Goal: Task Accomplishment & Management: Manage account settings

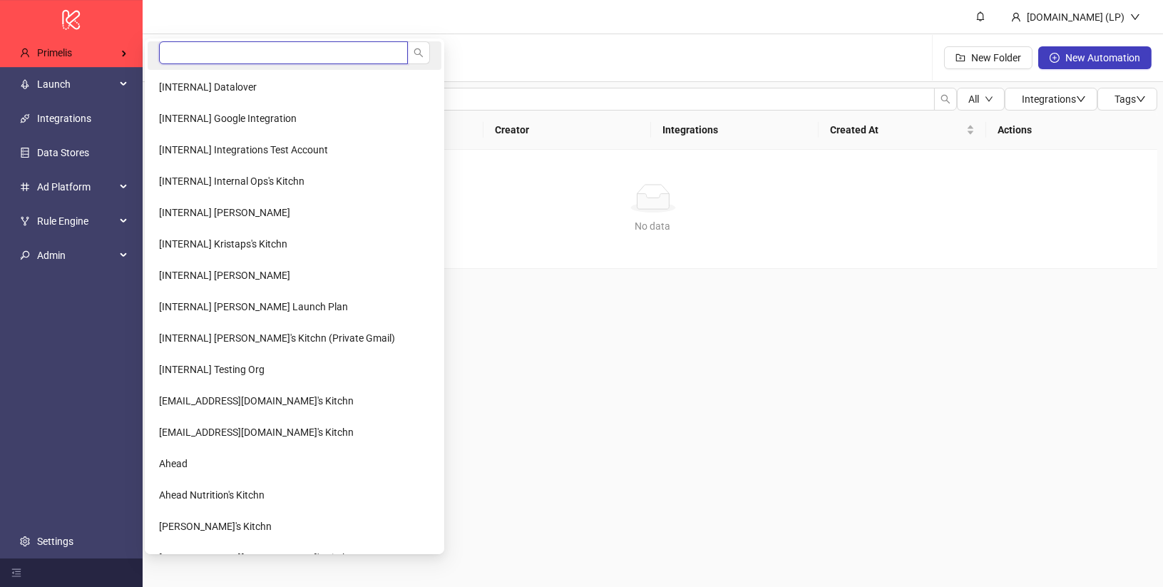
click at [192, 46] on input "search" at bounding box center [283, 52] width 249 height 23
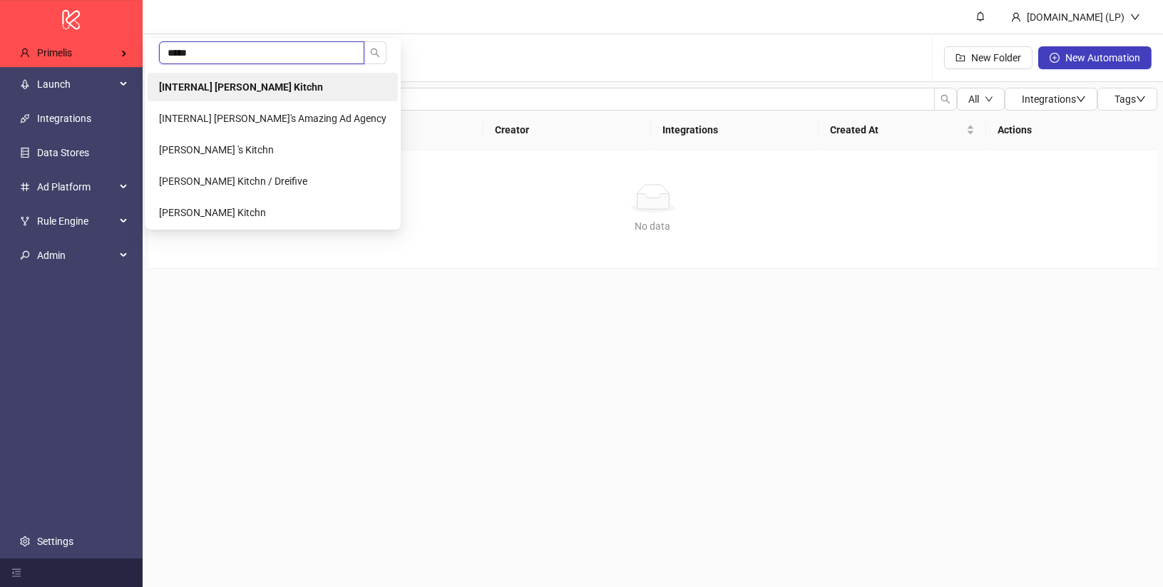
type input "*****"
click at [247, 87] on b "[INTERNAL] Laura Pineda's Kitchn" at bounding box center [241, 86] width 164 height 11
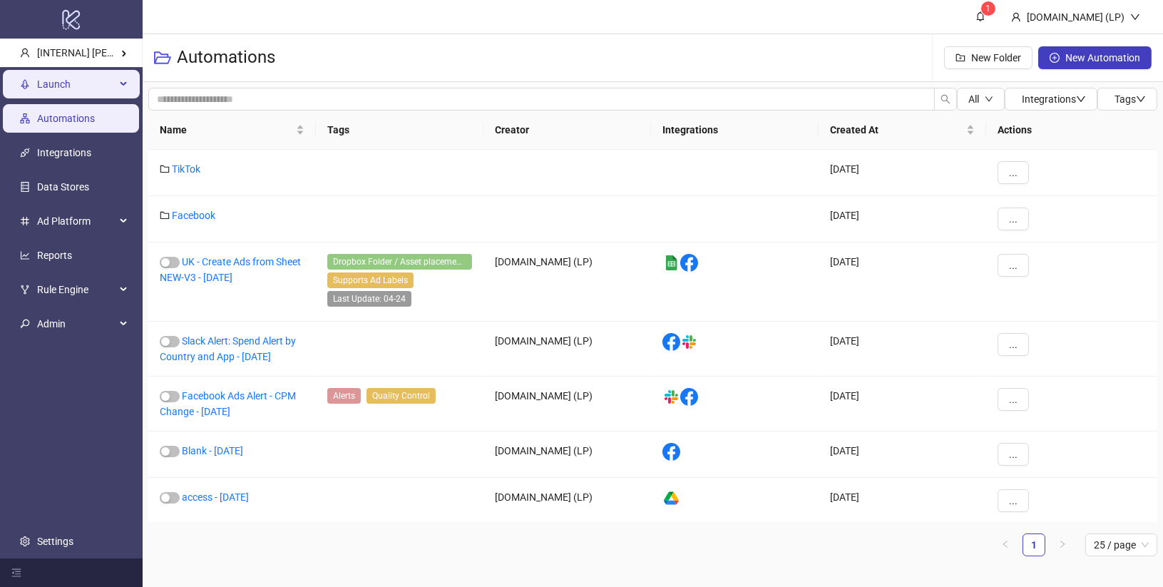
click at [84, 96] on span "Launch" at bounding box center [76, 84] width 78 height 29
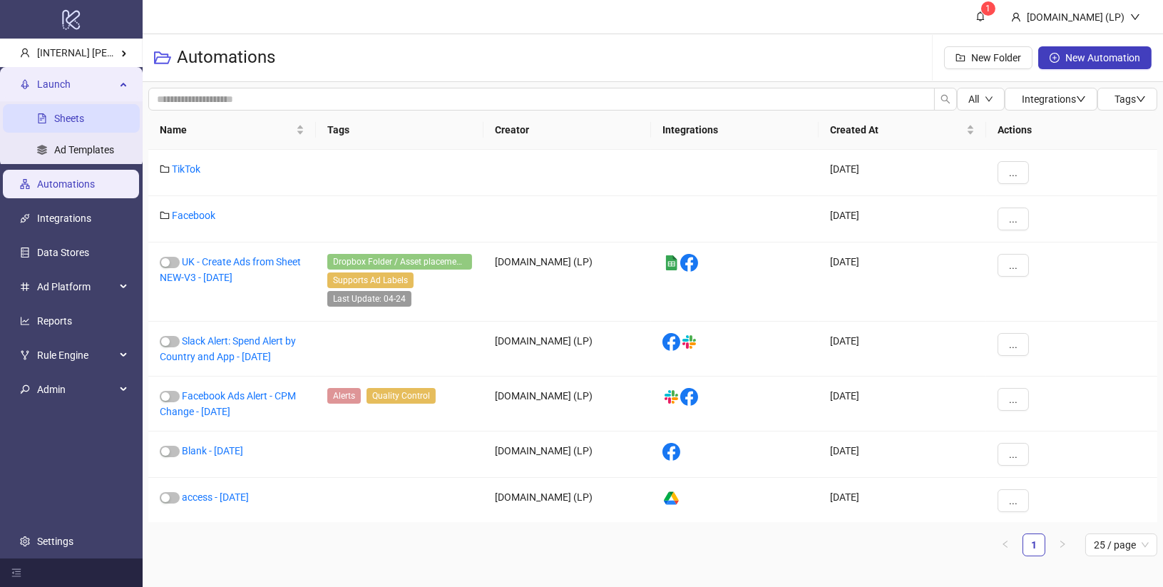
click at [84, 115] on link "Sheets" at bounding box center [69, 118] width 30 height 11
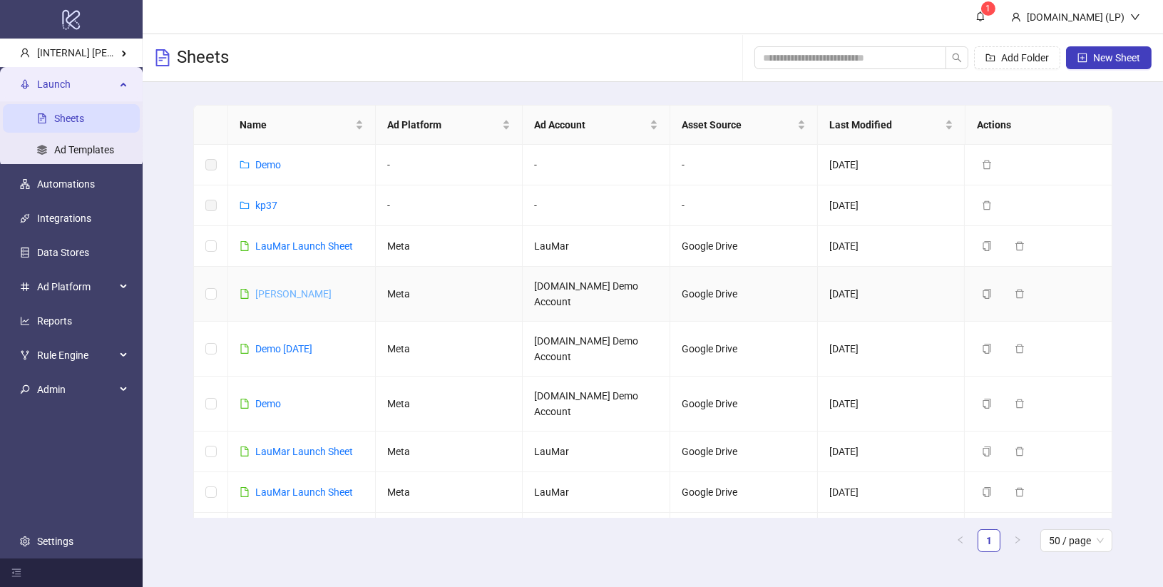
click at [283, 288] on link "Omar TS" at bounding box center [293, 293] width 76 height 11
click at [270, 341] on div "Demo Sep 30" at bounding box center [283, 349] width 57 height 16
click at [270, 343] on link "Demo Sep 30" at bounding box center [283, 348] width 57 height 11
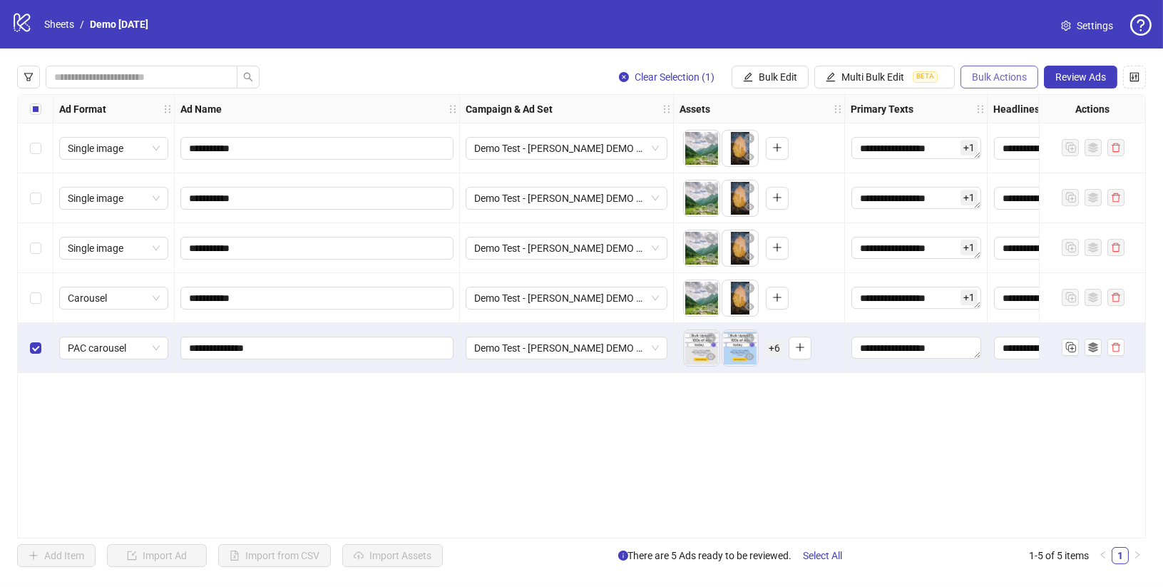
click at [993, 71] on span "Bulk Actions" at bounding box center [999, 76] width 55 height 11
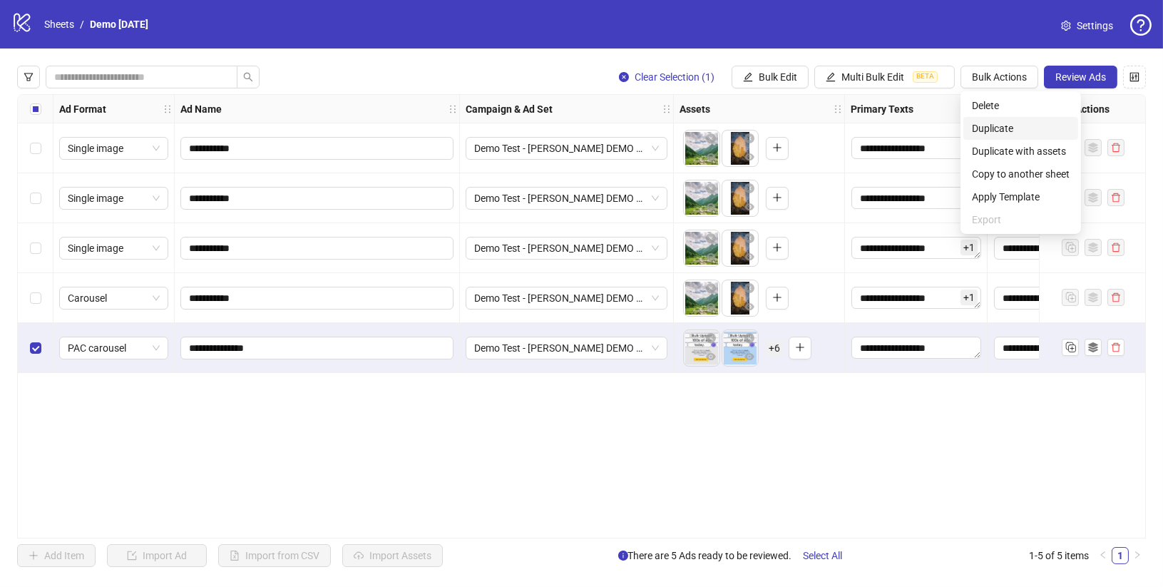
click at [1035, 133] on span "Duplicate" at bounding box center [1021, 129] width 98 height 16
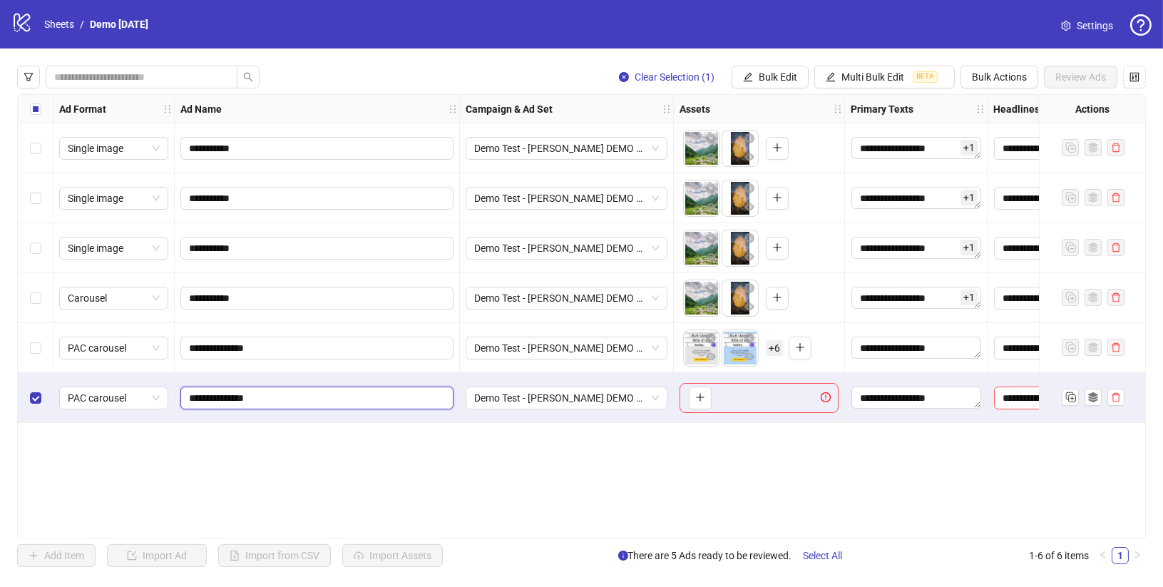
click at [329, 391] on input "**********" at bounding box center [315, 398] width 253 height 16
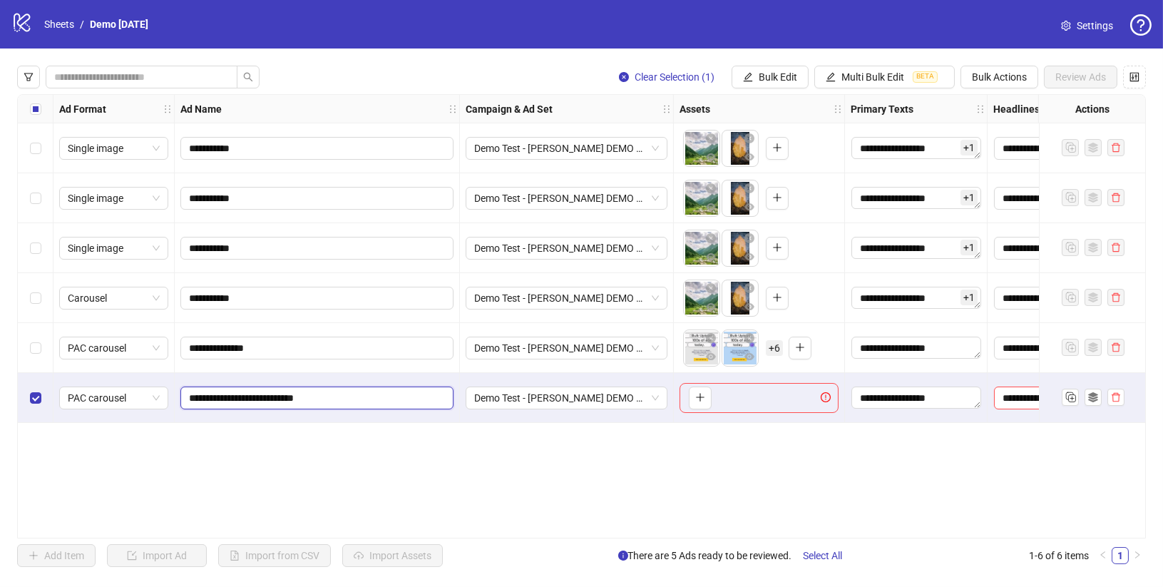
type input "**********"
click at [389, 455] on div "**********" at bounding box center [581, 316] width 1129 height 444
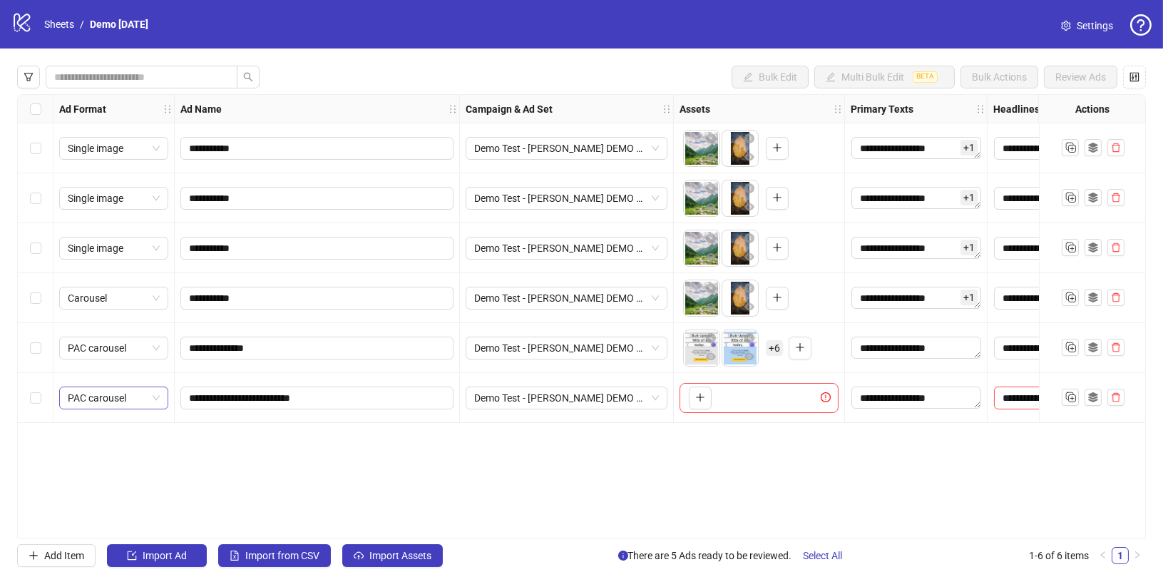
click at [143, 401] on span "PAC carousel" at bounding box center [114, 397] width 92 height 21
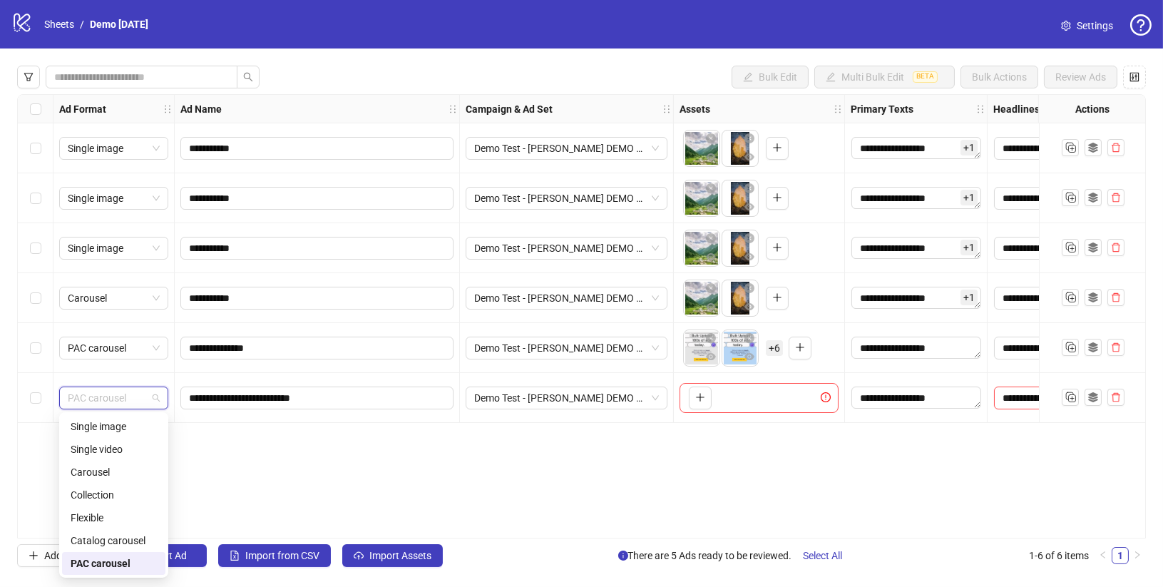
click at [91, 561] on div "PAC carousel" at bounding box center [114, 564] width 86 height 16
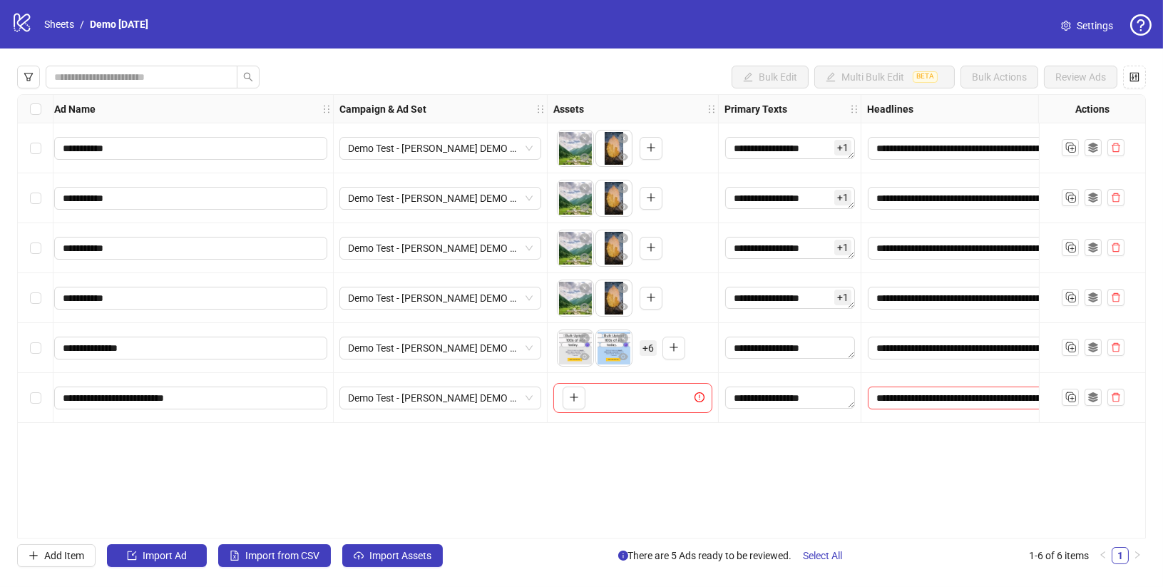
scroll to position [0, 133]
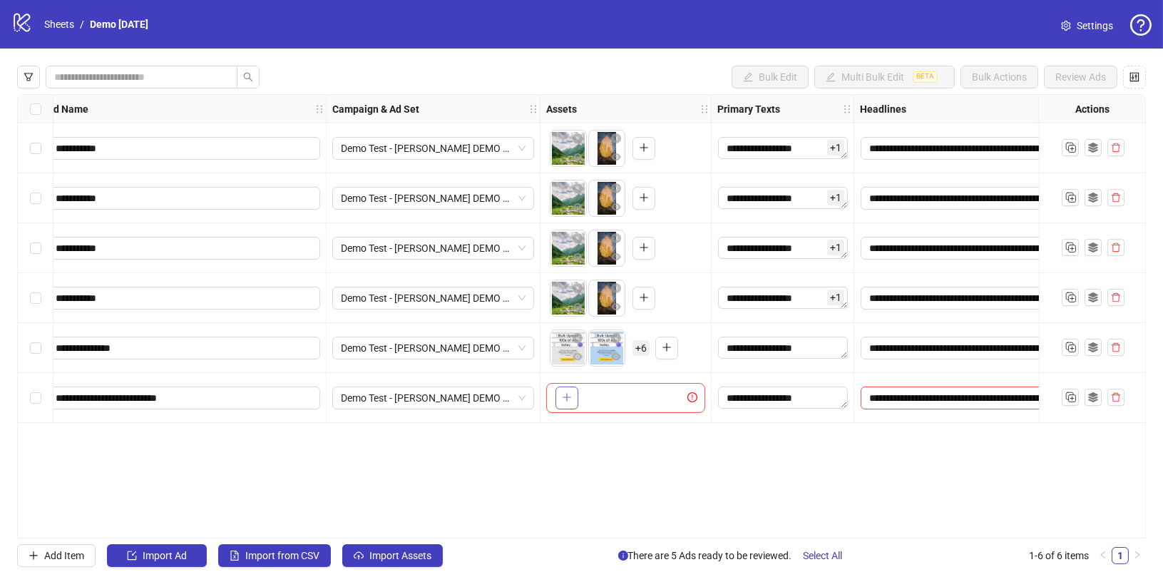
click at [560, 399] on button "button" at bounding box center [567, 398] width 23 height 23
click at [667, 399] on icon "plus" at bounding box center [667, 397] width 10 height 10
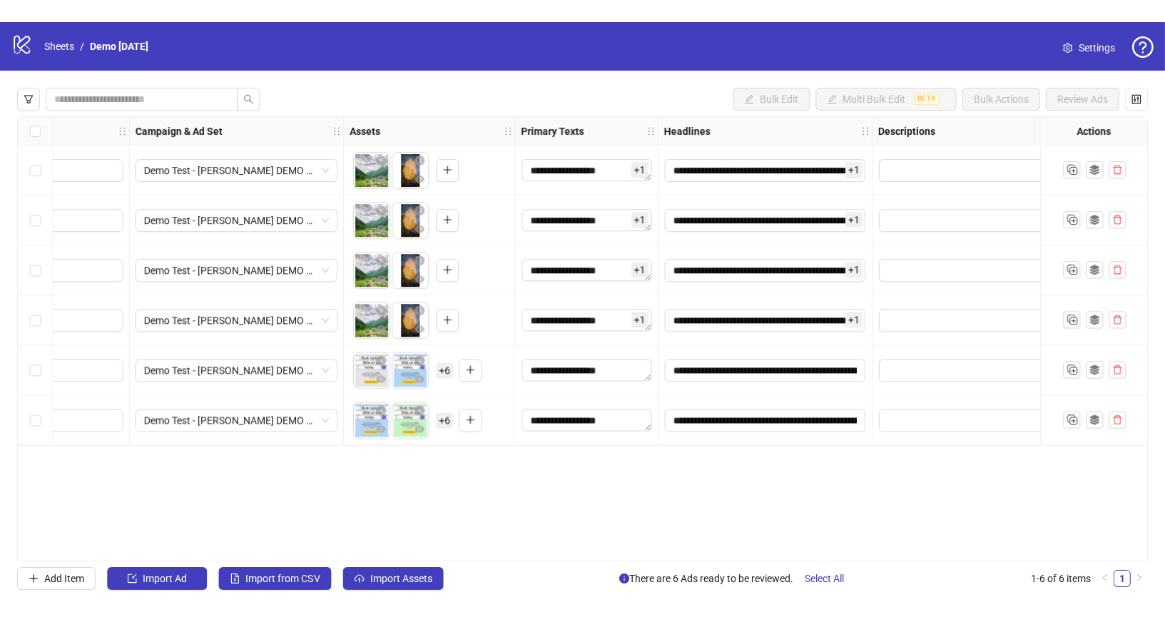
scroll to position [0, 0]
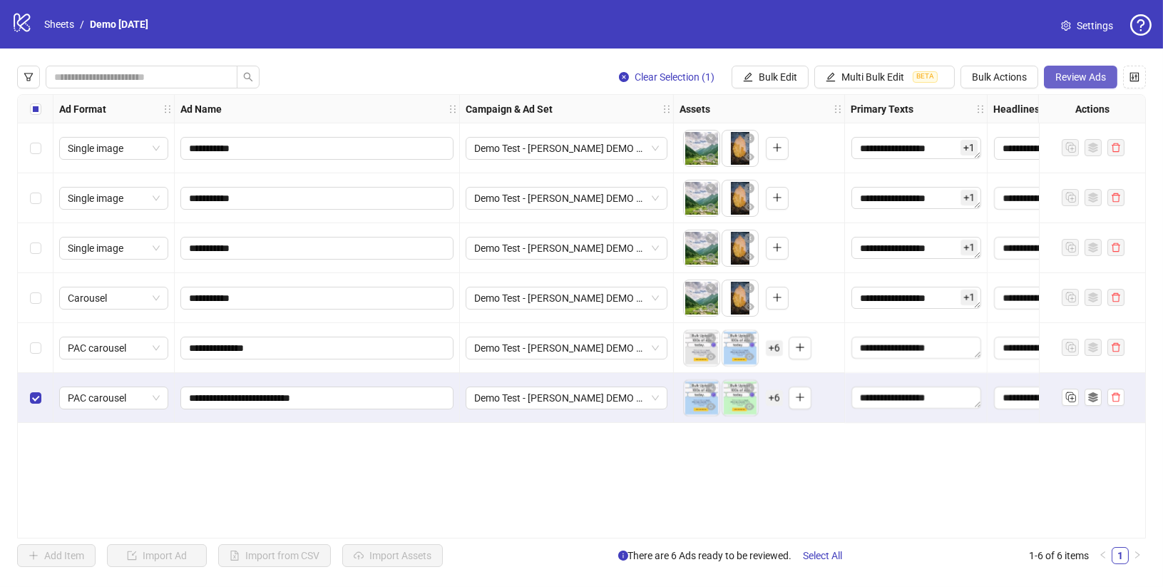
click at [1068, 72] on span "Review Ads" at bounding box center [1080, 76] width 51 height 11
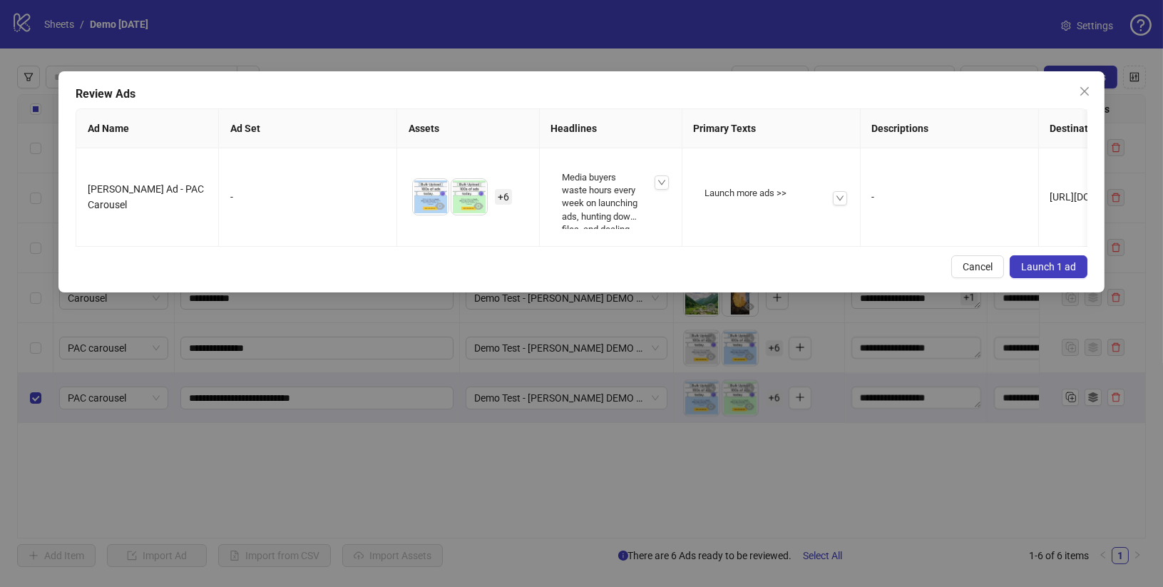
click at [1048, 261] on span "Launch 1 ad" at bounding box center [1048, 266] width 55 height 11
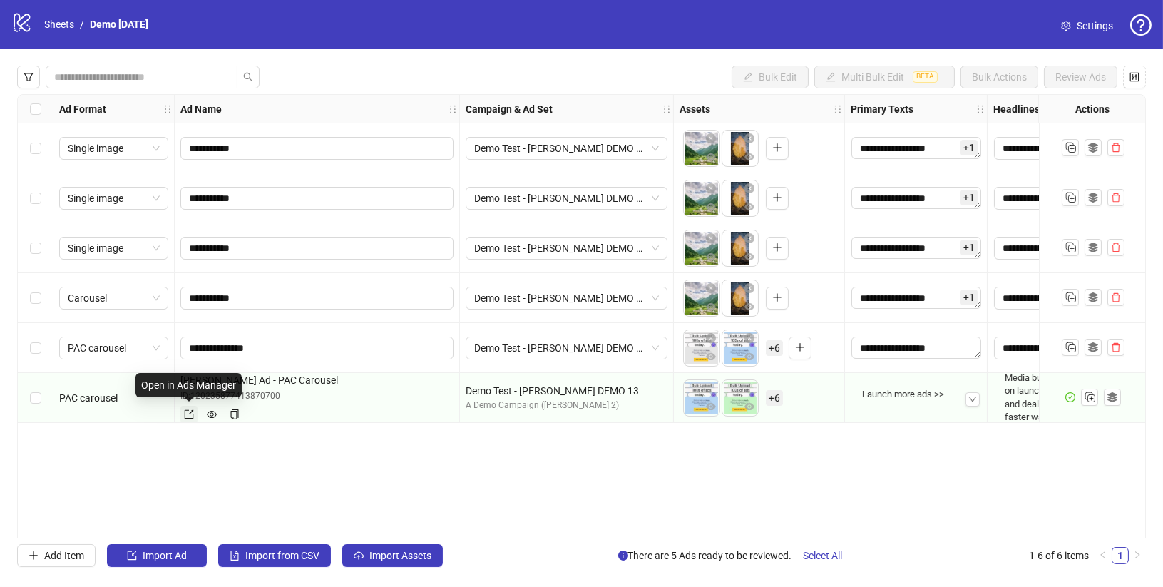
click at [190, 411] on icon "export" at bounding box center [189, 413] width 9 height 9
click at [211, 412] on icon "eye" at bounding box center [212, 414] width 10 height 10
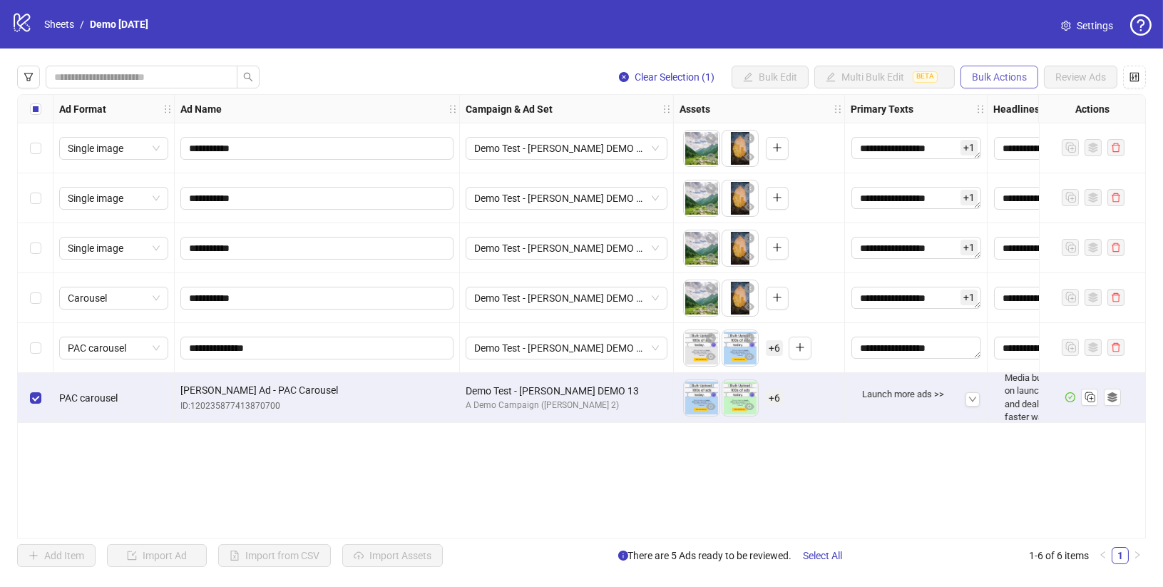
click at [1003, 86] on button "Bulk Actions" at bounding box center [1000, 77] width 78 height 23
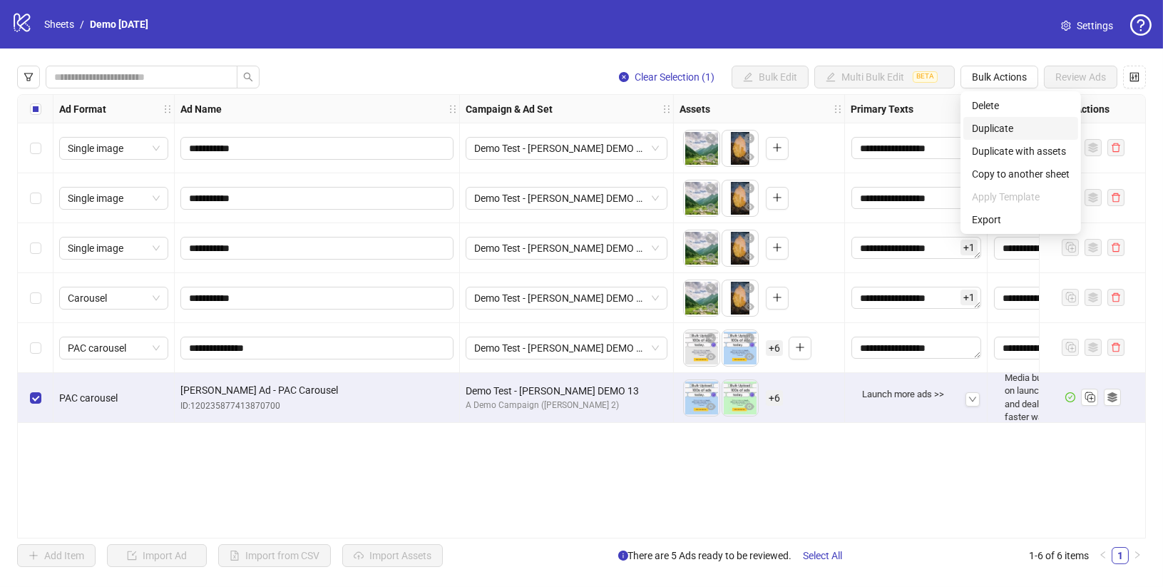
click at [1002, 128] on span "Duplicate" at bounding box center [1021, 129] width 98 height 16
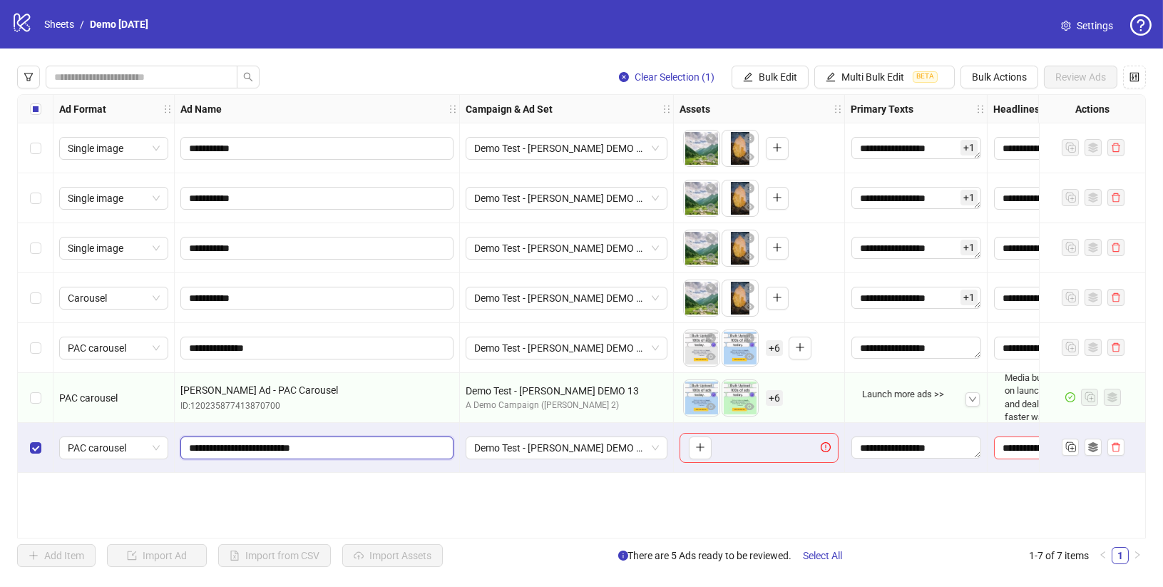
click at [362, 453] on input "**********" at bounding box center [315, 448] width 253 height 16
type input "**********"
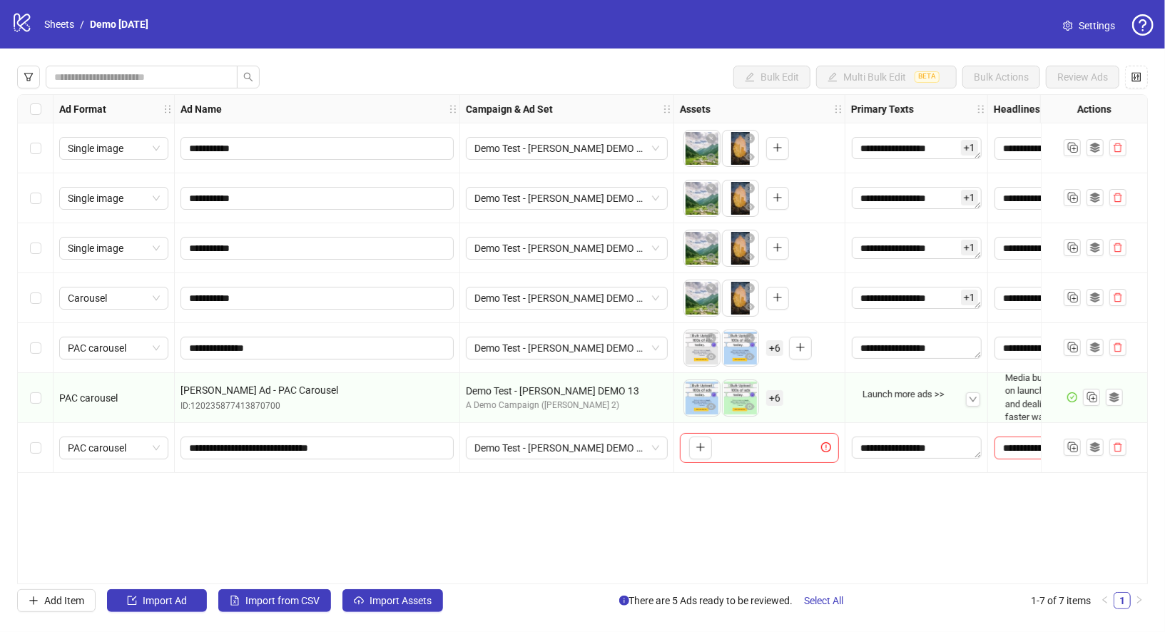
click at [478, 516] on div "**********" at bounding box center [582, 339] width 1130 height 490
click at [149, 447] on span "PAC carousel" at bounding box center [114, 447] width 92 height 21
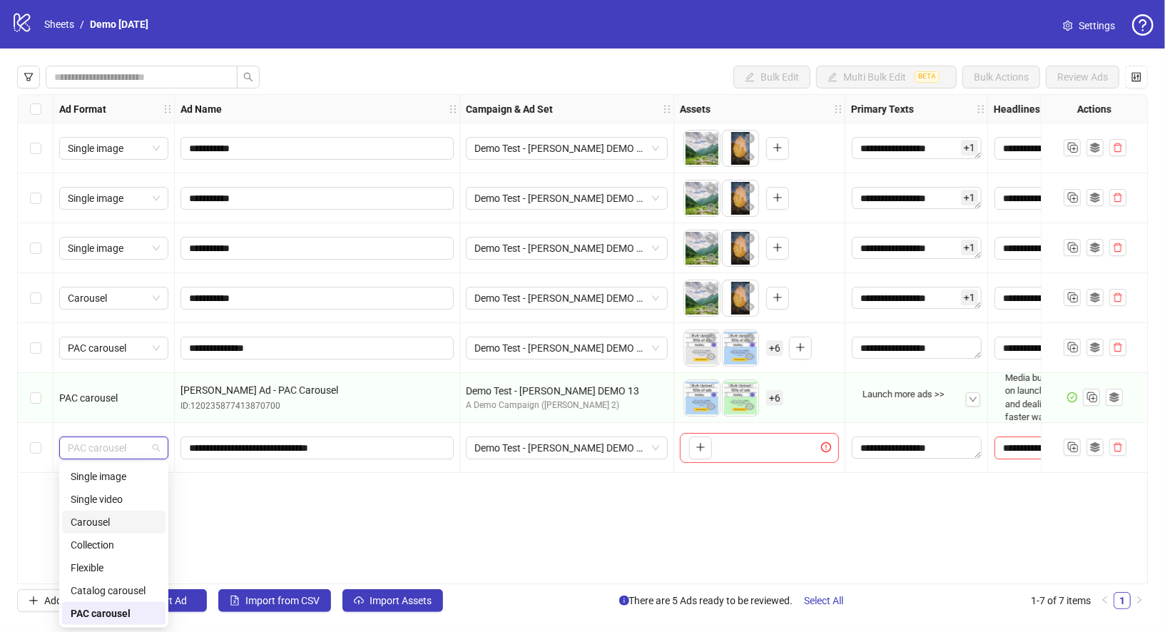
click at [448, 517] on div "**********" at bounding box center [582, 339] width 1130 height 490
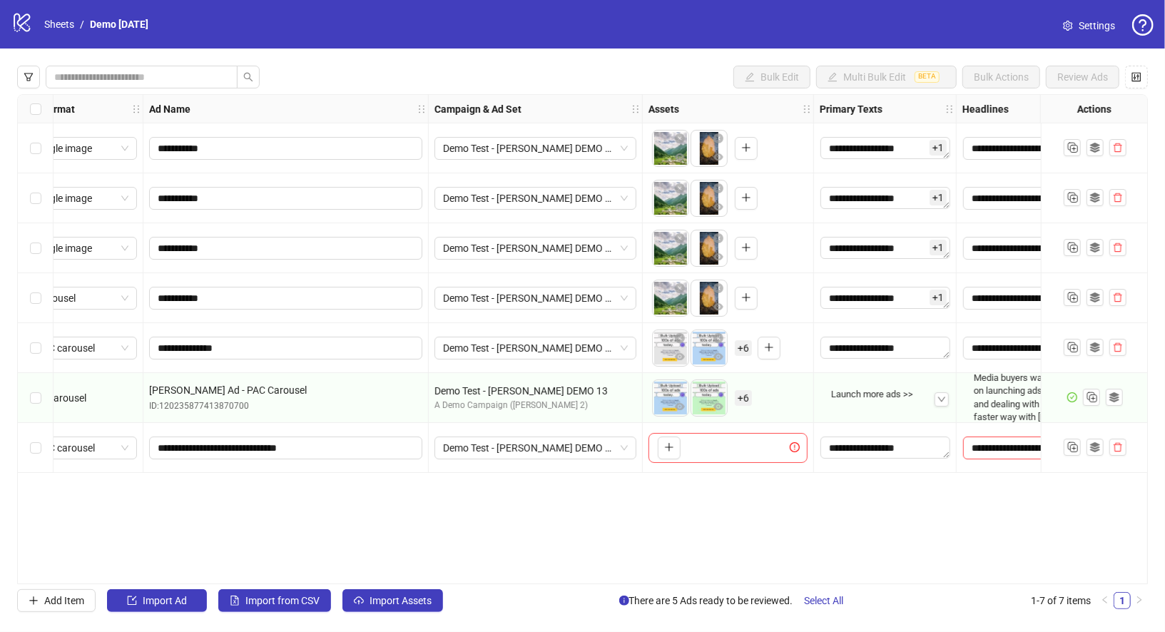
scroll to position [0, 34]
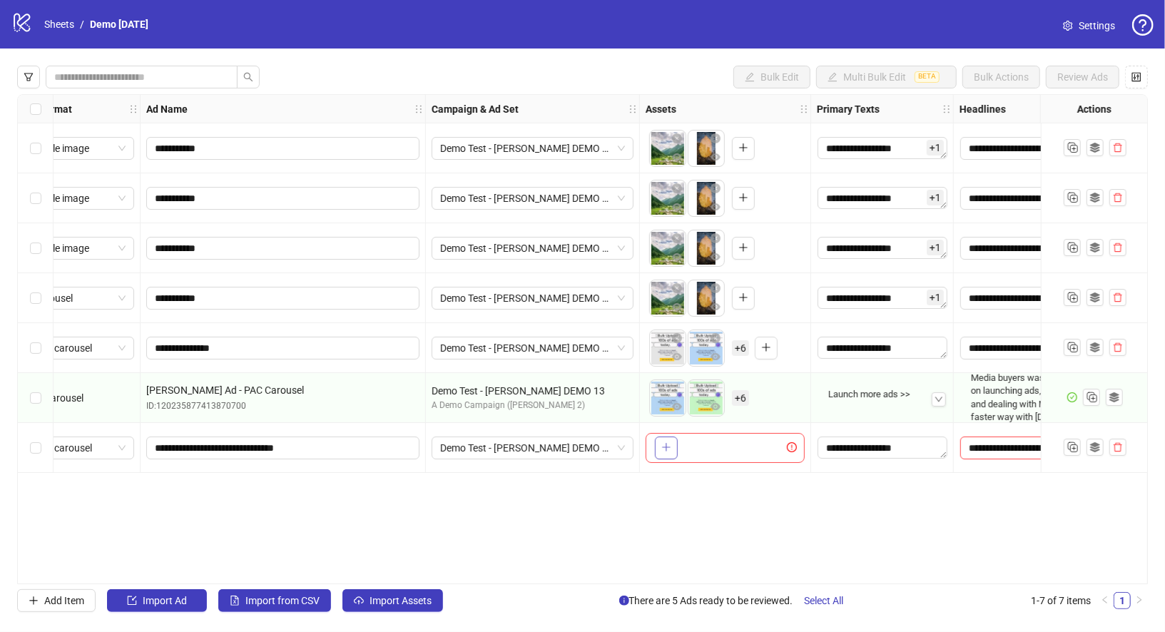
click at [670, 448] on button "button" at bounding box center [666, 447] width 23 height 23
click at [771, 449] on button "button" at bounding box center [765, 447] width 23 height 23
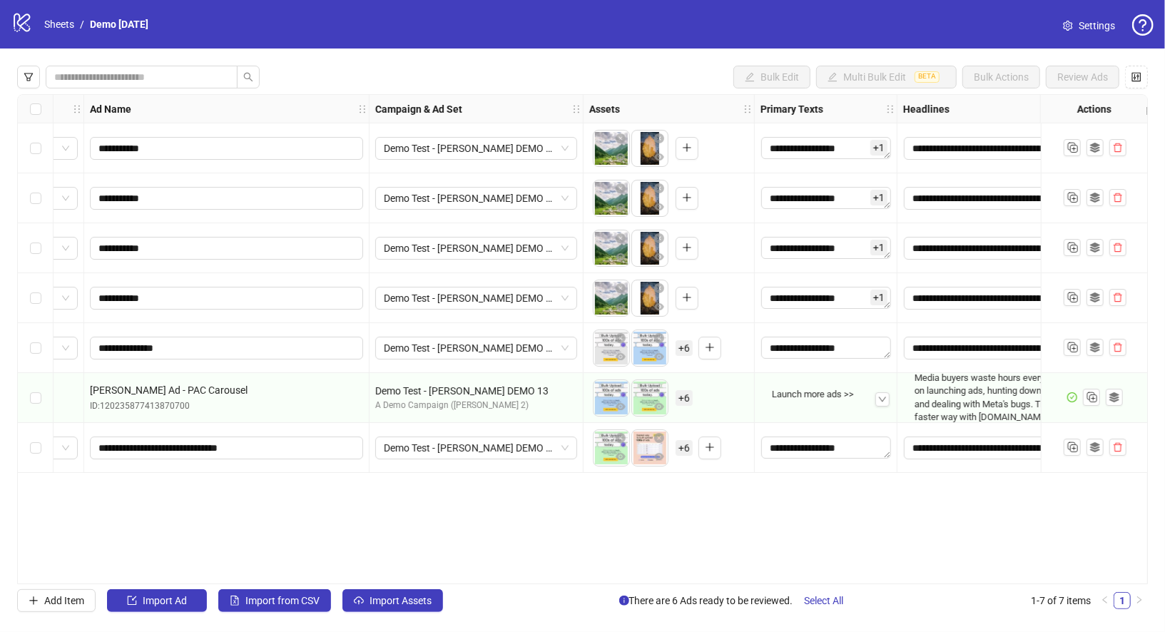
scroll to position [0, 96]
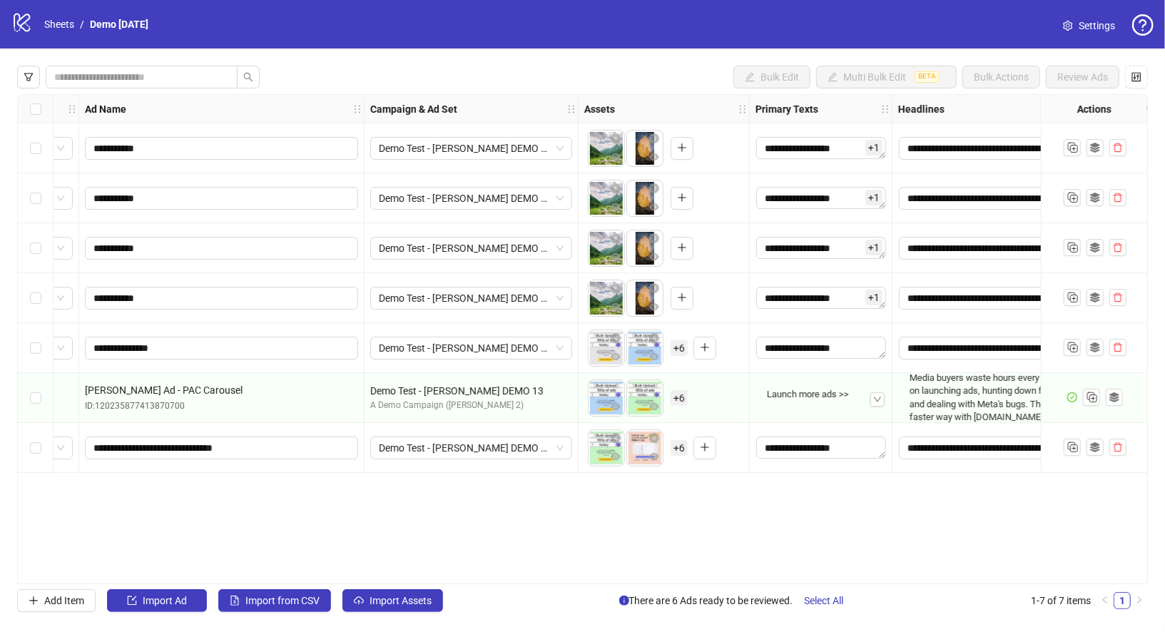
click at [674, 447] on span "+ 6" at bounding box center [678, 448] width 17 height 16
click at [678, 478] on div "**********" at bounding box center [582, 339] width 1130 height 490
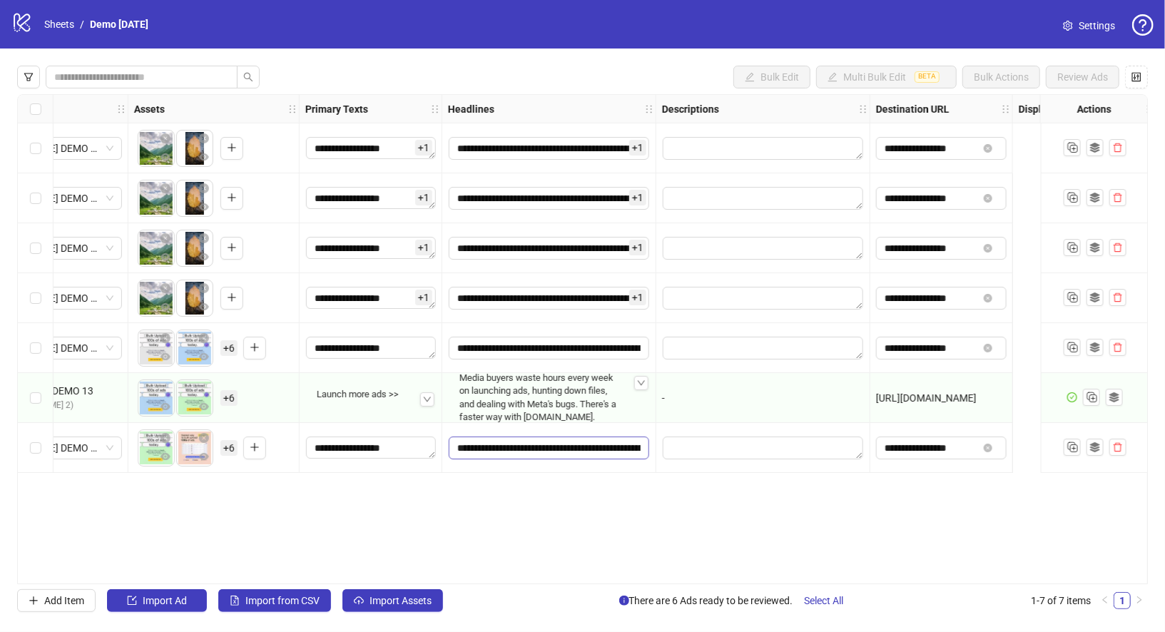
scroll to position [0, 0]
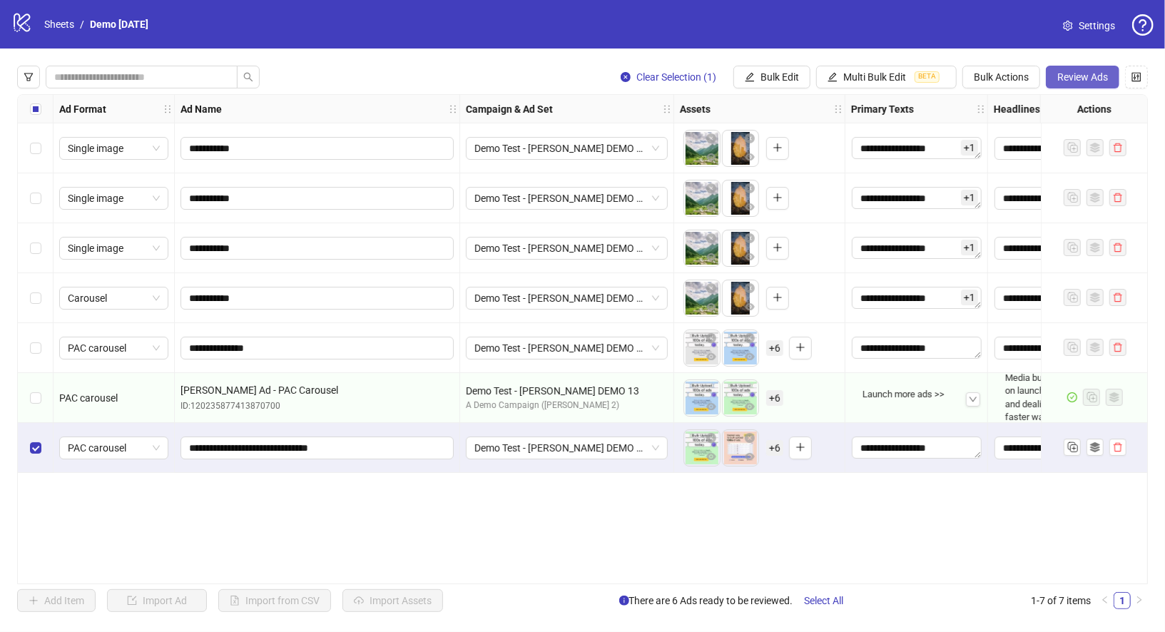
click at [1080, 76] on span "Review Ads" at bounding box center [1082, 76] width 51 height 11
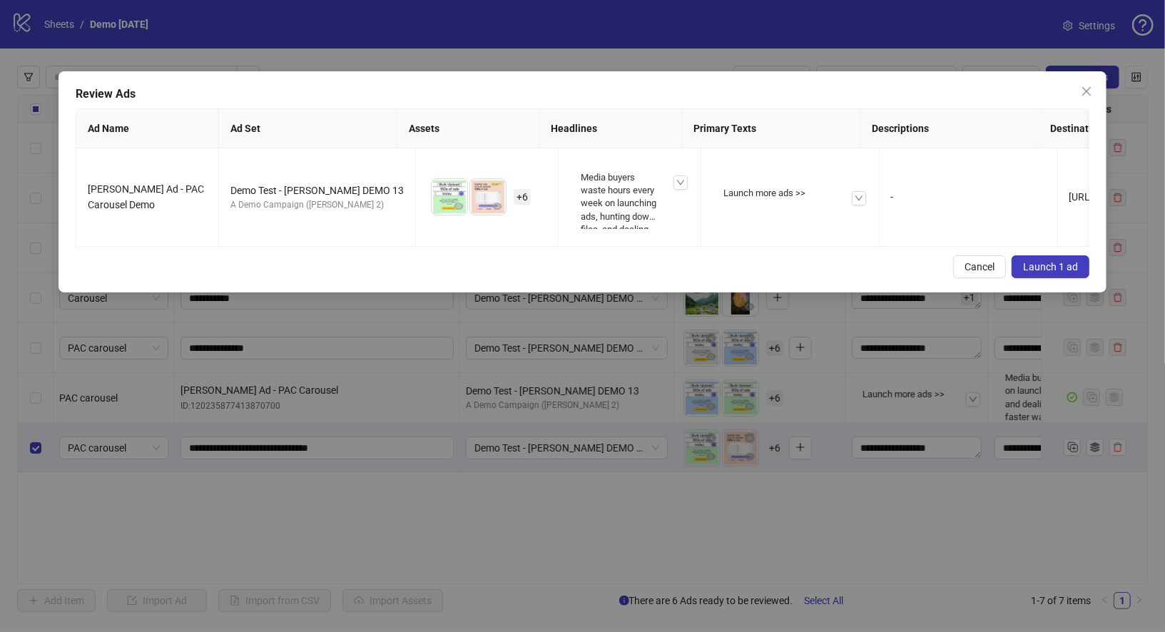
click at [1053, 275] on button "Launch 1 ad" at bounding box center [1050, 266] width 78 height 23
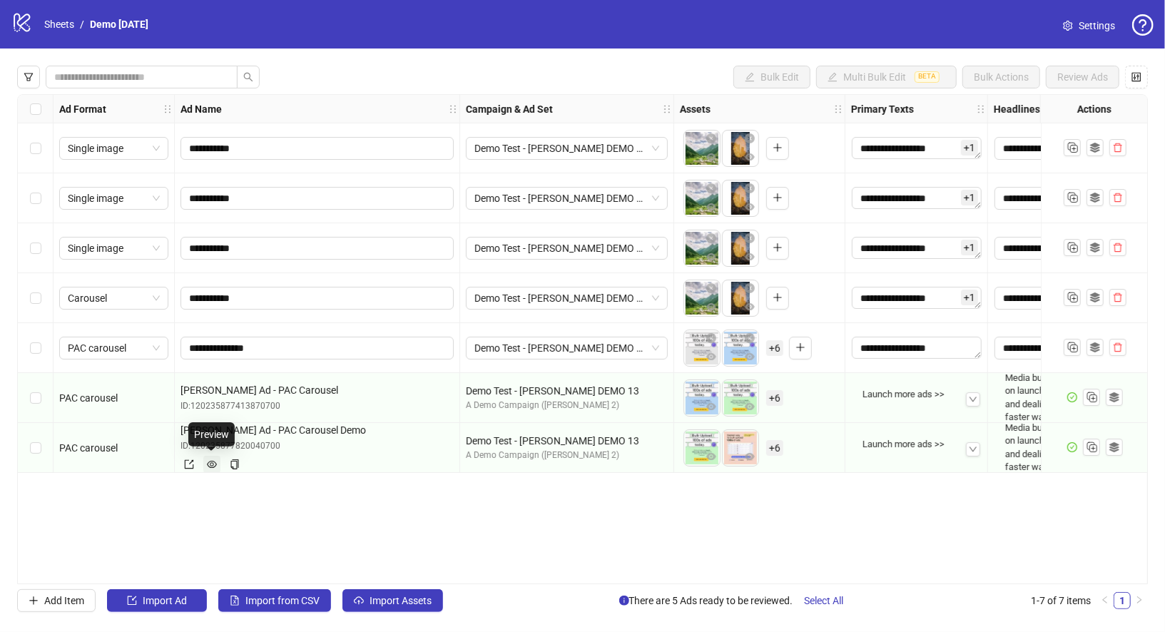
click at [211, 464] on icon "eye" at bounding box center [212, 464] width 10 height 10
click at [189, 457] on span at bounding box center [189, 464] width 10 height 16
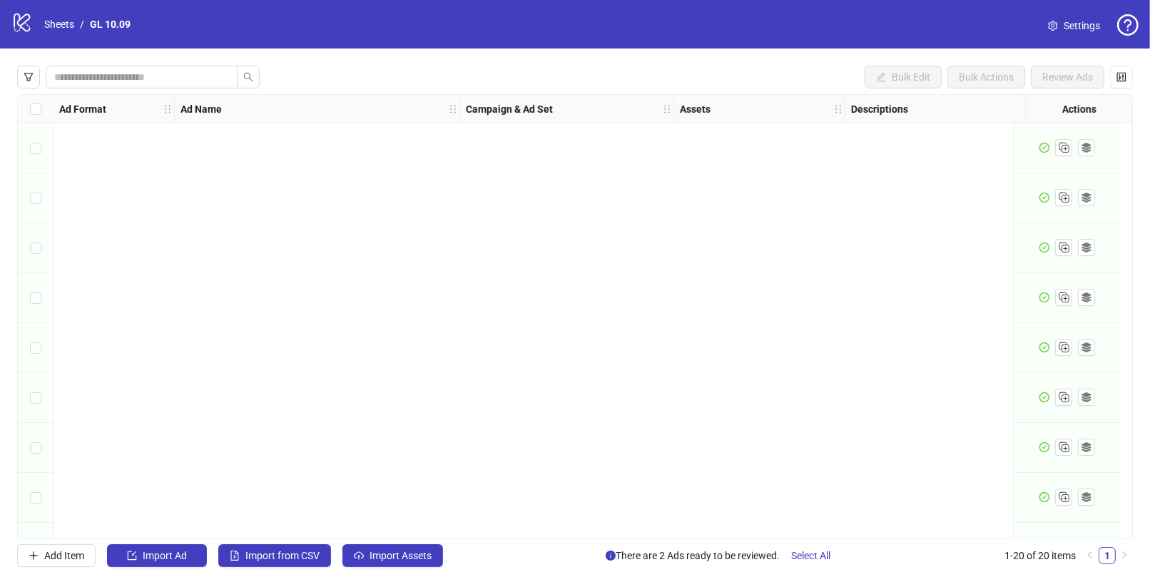
scroll to position [589, 938]
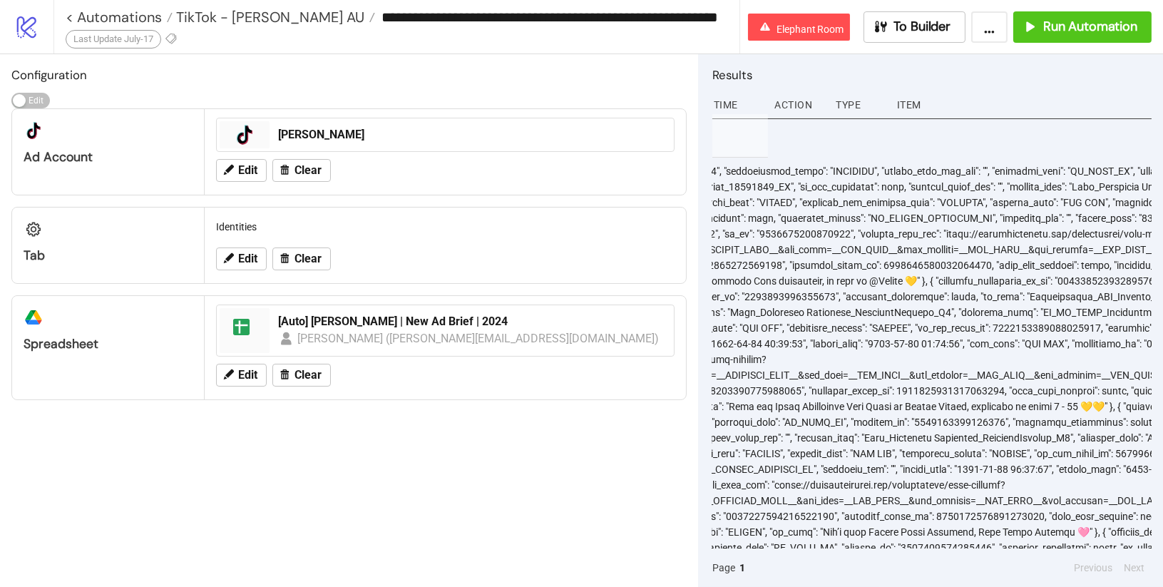
scroll to position [0, 393]
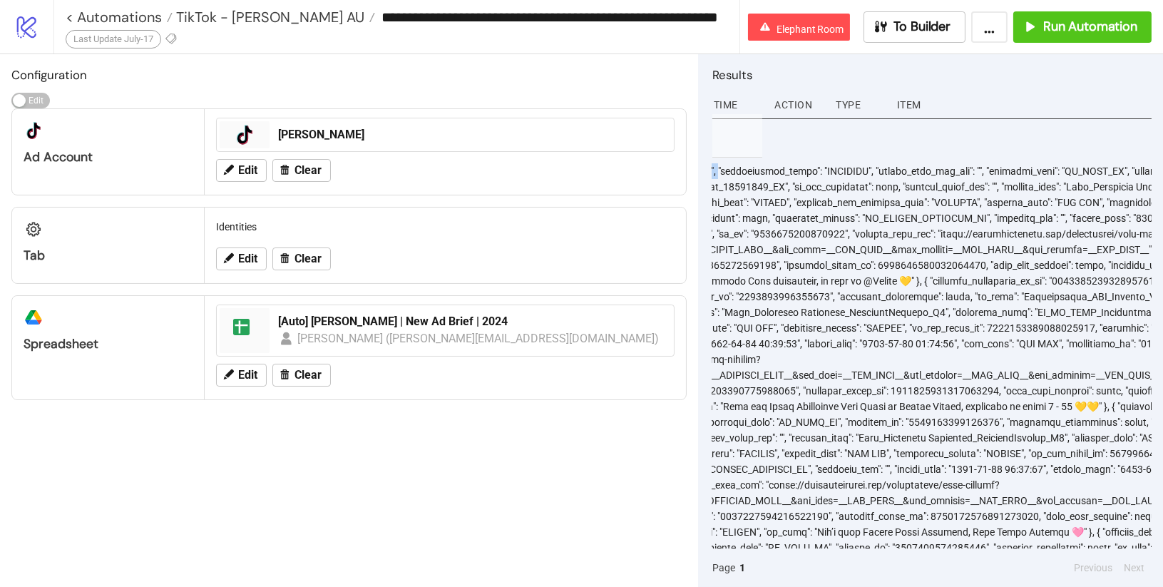
scroll to position [0, 374]
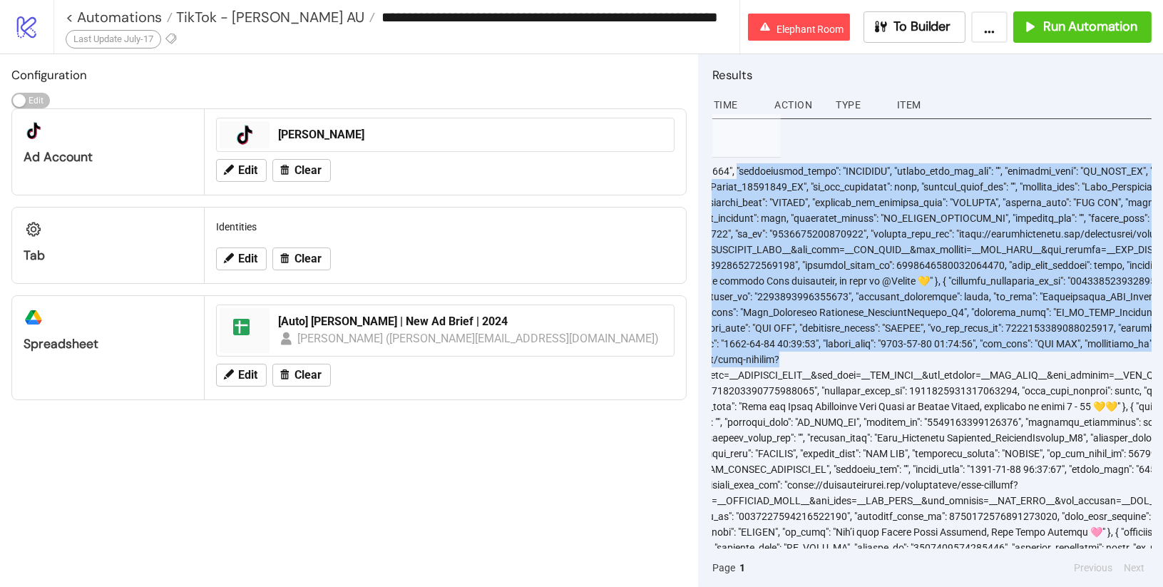
drag, startPoint x: 710, startPoint y: 182, endPoint x: 772, endPoint y: 366, distance: 193.9
click at [772, 366] on div "Results Time Action Type Item 2:50 AM fetch Fetch TikTok Ads Job aborted. Retri…" at bounding box center [930, 320] width 465 height 533
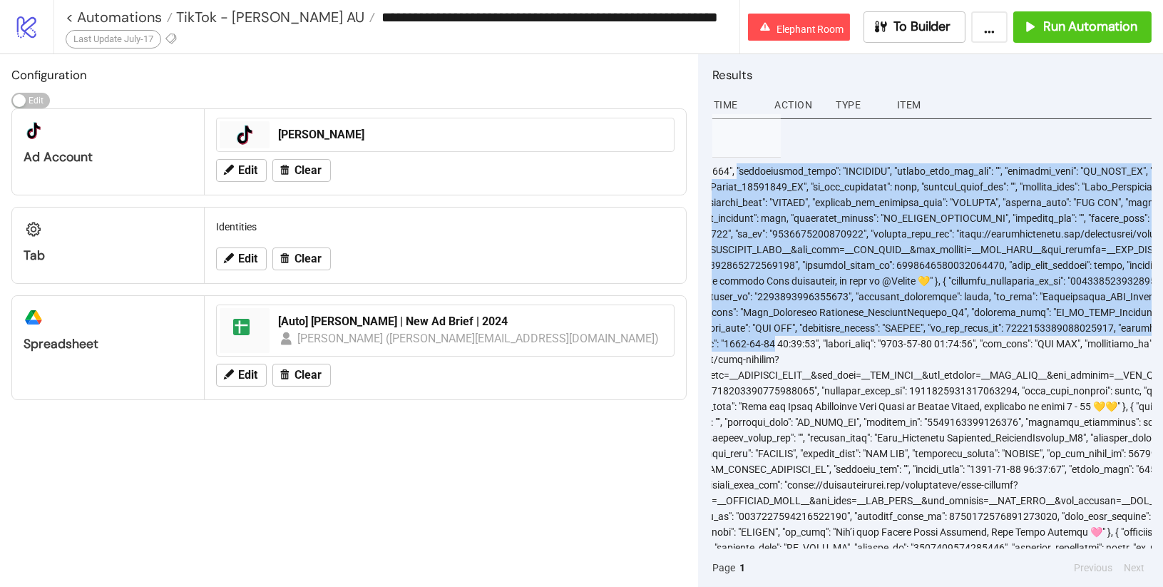
copy div ""optimization_event": "SHOPPING", "avatar_icon_web_uri": "", "identity_type": "…"
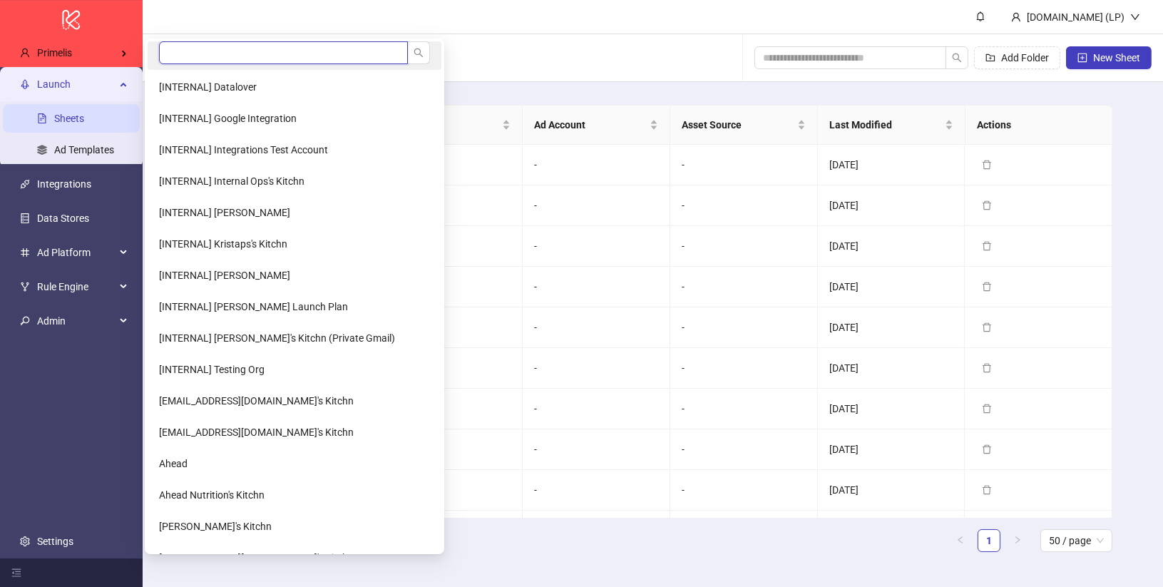
click at [165, 55] on input "search" at bounding box center [283, 52] width 249 height 23
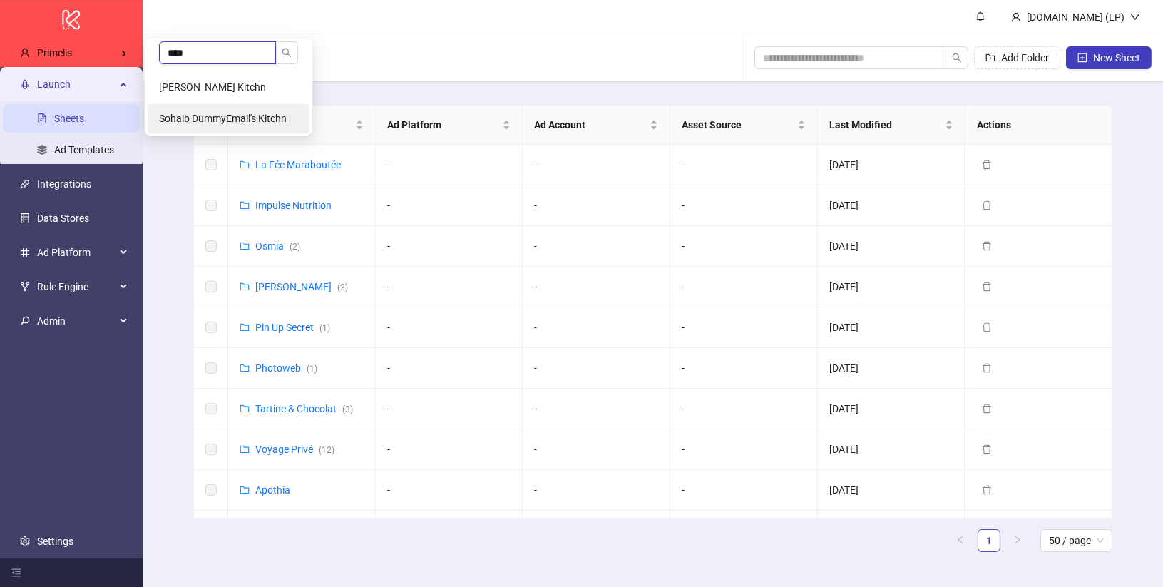
type input "****"
click at [185, 118] on span "Sohaib DummyEmail's Kitchn" at bounding box center [223, 118] width 128 height 11
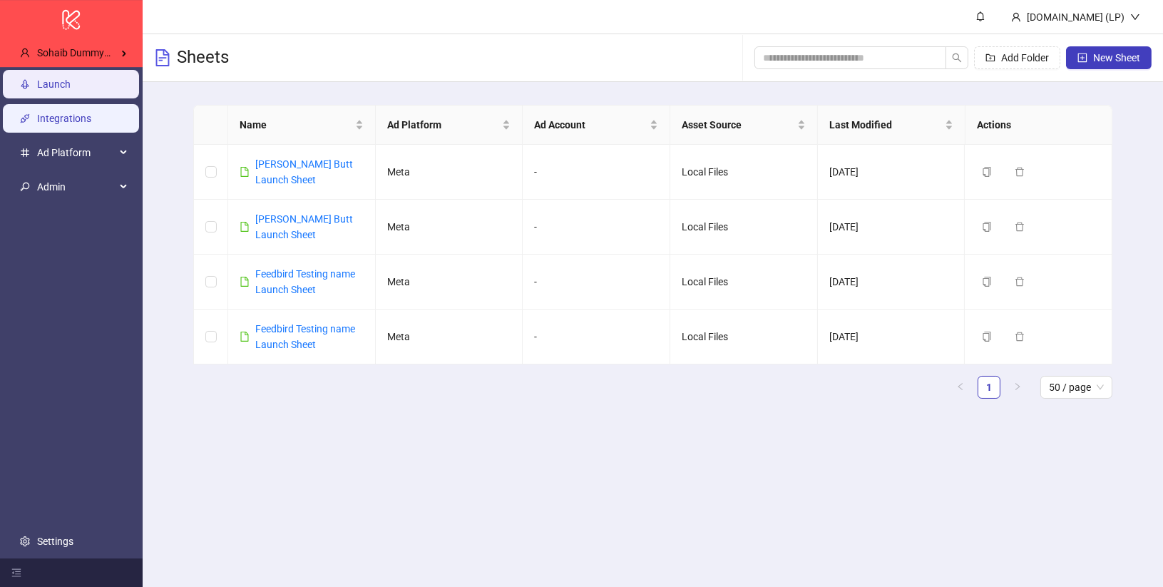
click at [84, 123] on link "Integrations" at bounding box center [64, 118] width 54 height 11
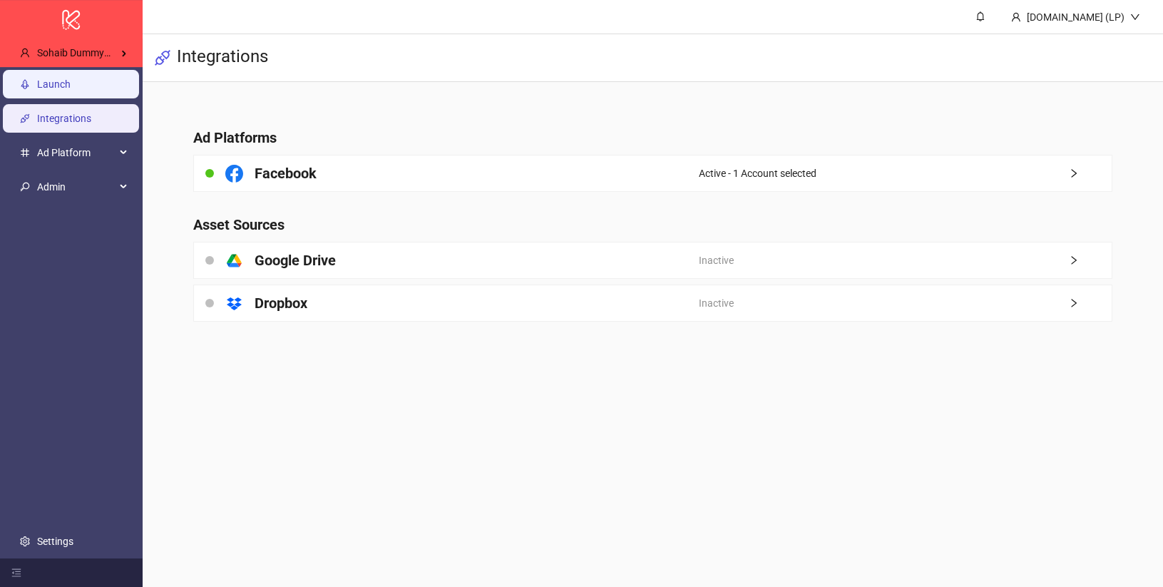
click at [71, 86] on link "Launch" at bounding box center [54, 83] width 34 height 11
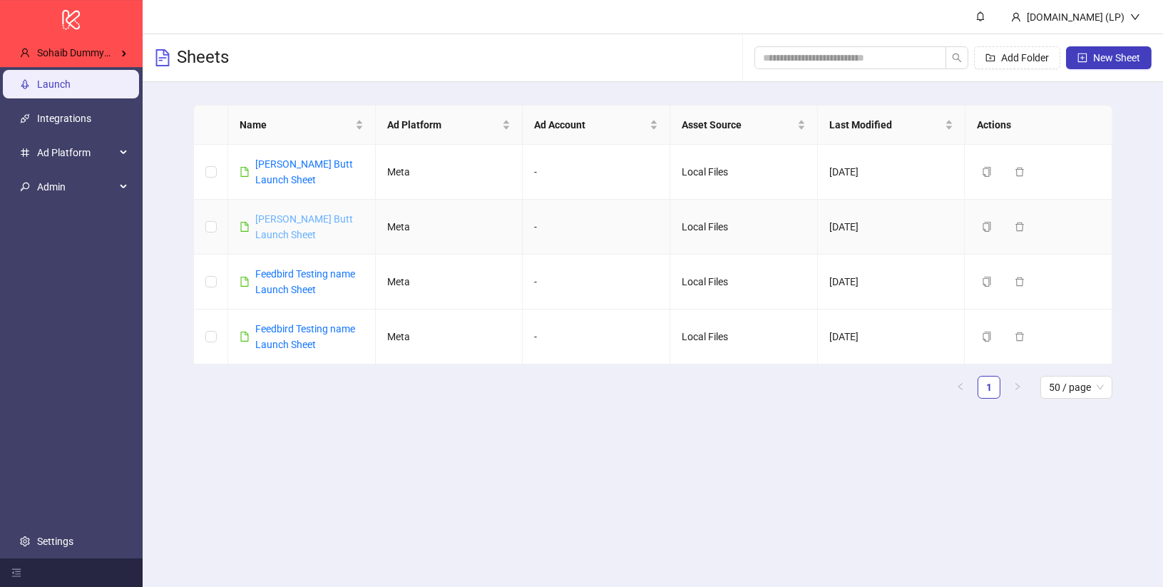
click at [307, 227] on link "Sohaib Siddique Butt Launch Sheet" at bounding box center [304, 226] width 98 height 27
click at [307, 273] on link "Feedbird Testing name Launch Sheet" at bounding box center [305, 281] width 100 height 27
click at [266, 326] on link "Feedbird Testing name Launch Sheet" at bounding box center [305, 336] width 100 height 27
click at [55, 113] on link "Integrations" at bounding box center [64, 118] width 54 height 11
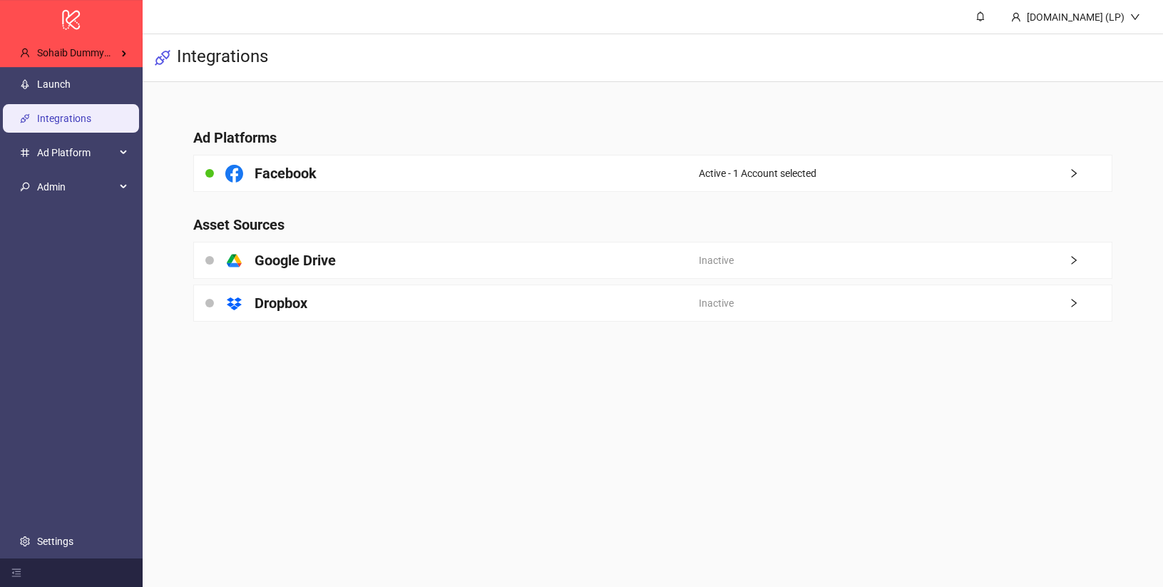
click at [319, 148] on main "Ad Platforms Facebook Active - 1 Account selected Asset Sources platform/google…" at bounding box center [653, 216] width 942 height 268
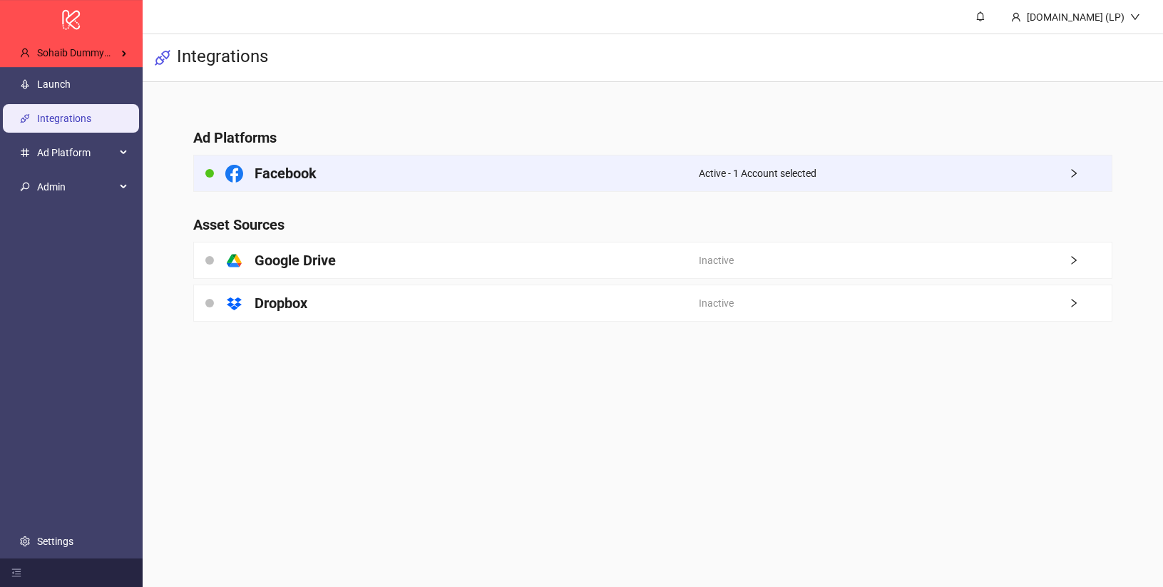
click at [319, 164] on div "Facebook" at bounding box center [446, 173] width 505 height 36
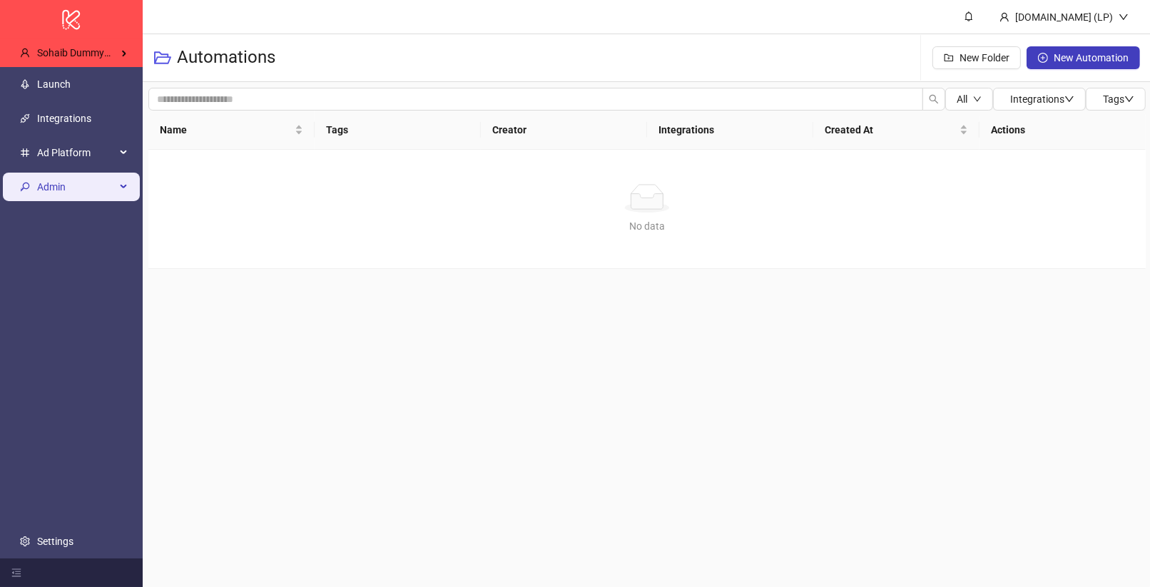
click at [106, 185] on span "Admin" at bounding box center [76, 187] width 78 height 29
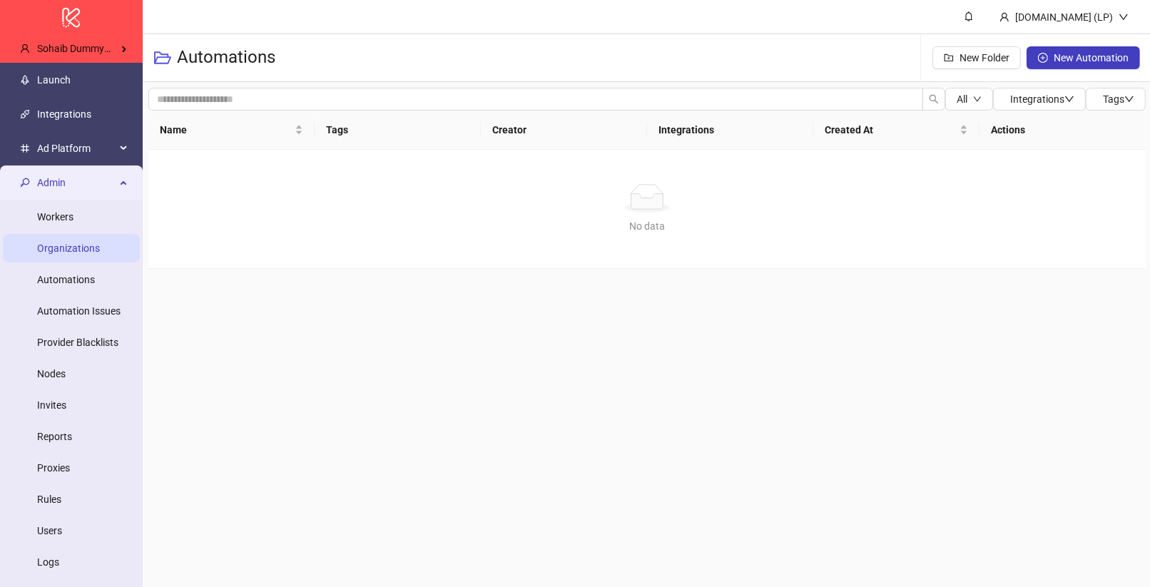
click at [63, 243] on link "Organizations" at bounding box center [68, 247] width 63 height 11
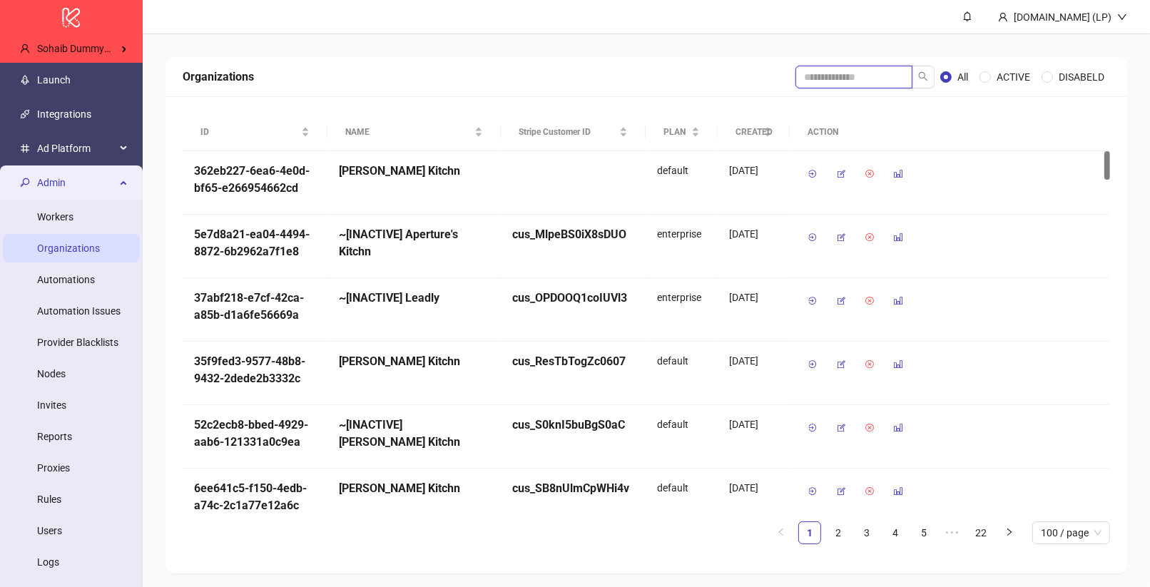
click at [833, 82] on input "search" at bounding box center [853, 77] width 117 height 23
type input "******"
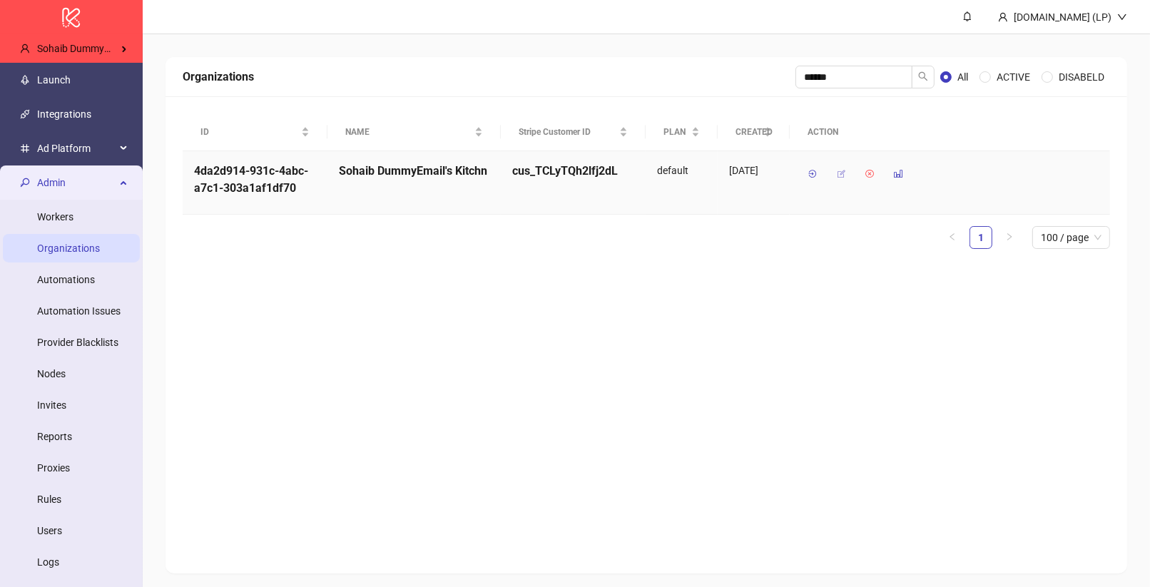
click at [847, 170] on button "button" at bounding box center [840, 174] width 23 height 23
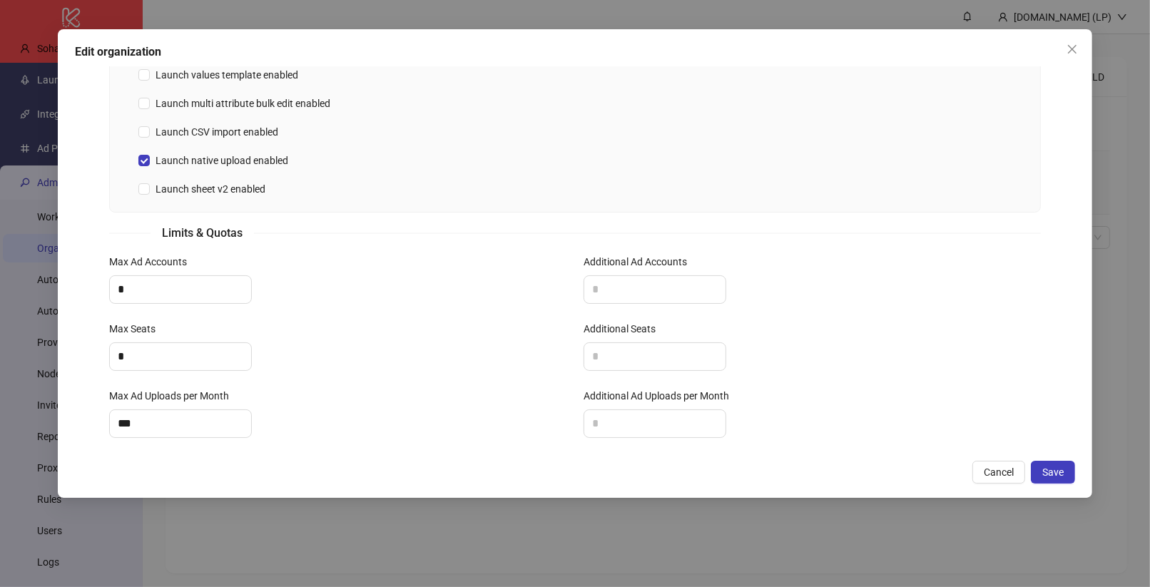
scroll to position [523, 0]
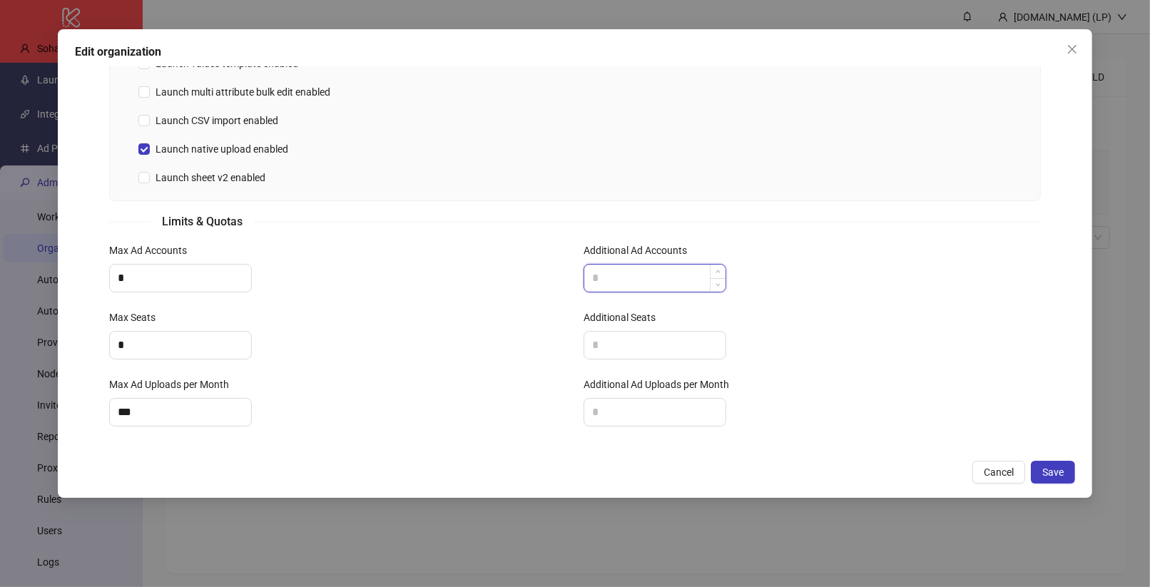
click at [608, 280] on input "Additional Ad Accounts" at bounding box center [654, 278] width 141 height 27
type input "*"
click at [1055, 473] on span "Save" at bounding box center [1052, 471] width 21 height 11
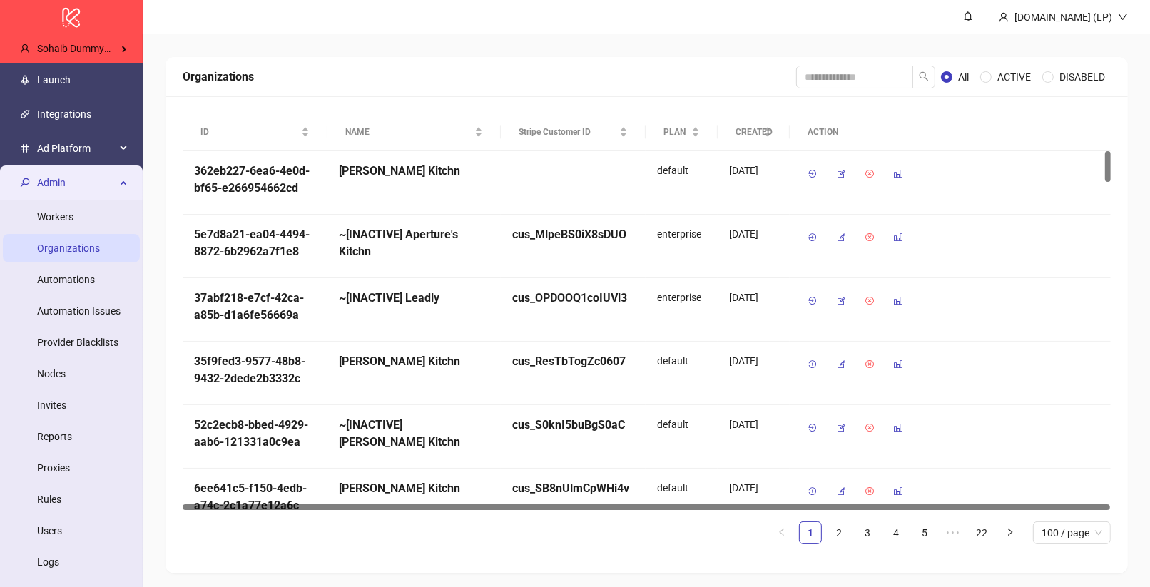
click at [40, 183] on span "Admin" at bounding box center [76, 182] width 78 height 29
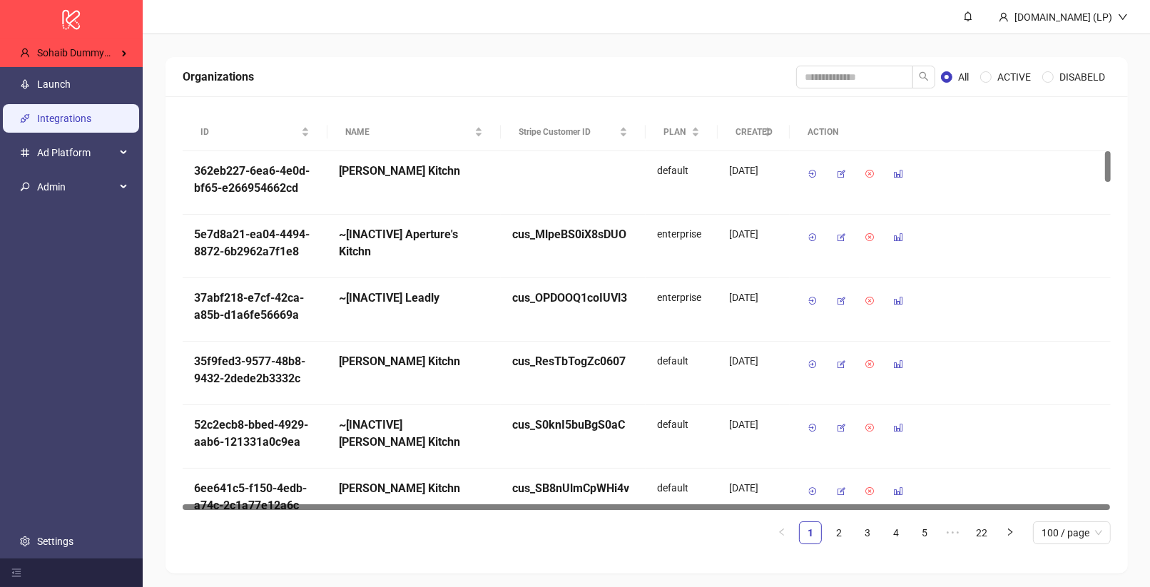
click at [80, 113] on link "Integrations" at bounding box center [64, 118] width 54 height 11
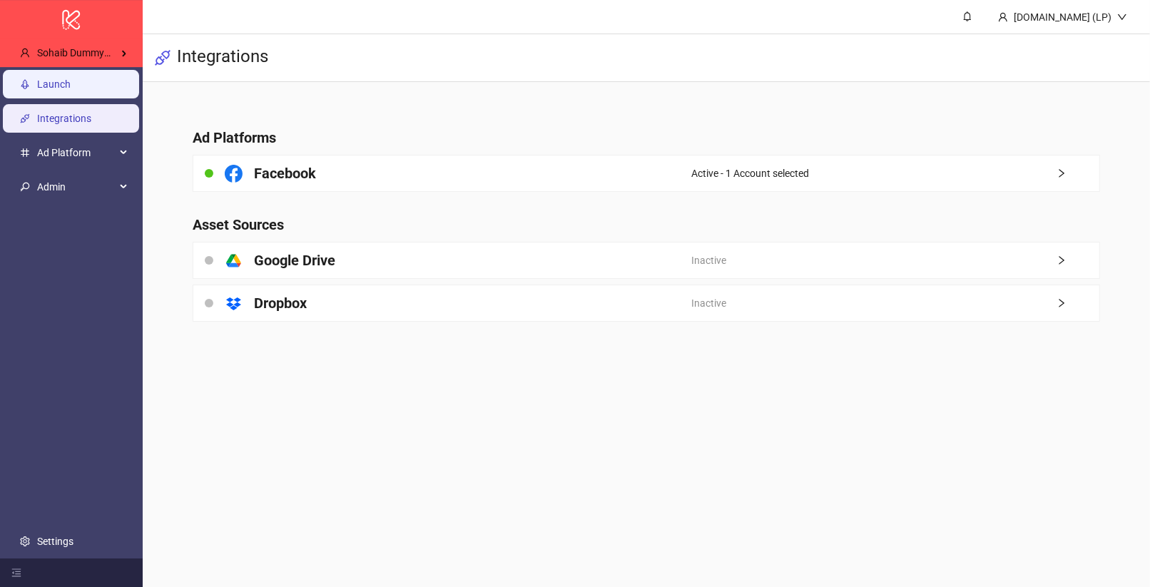
click at [71, 78] on link "Launch" at bounding box center [54, 83] width 34 height 11
